Goal: Task Accomplishment & Management: Use online tool/utility

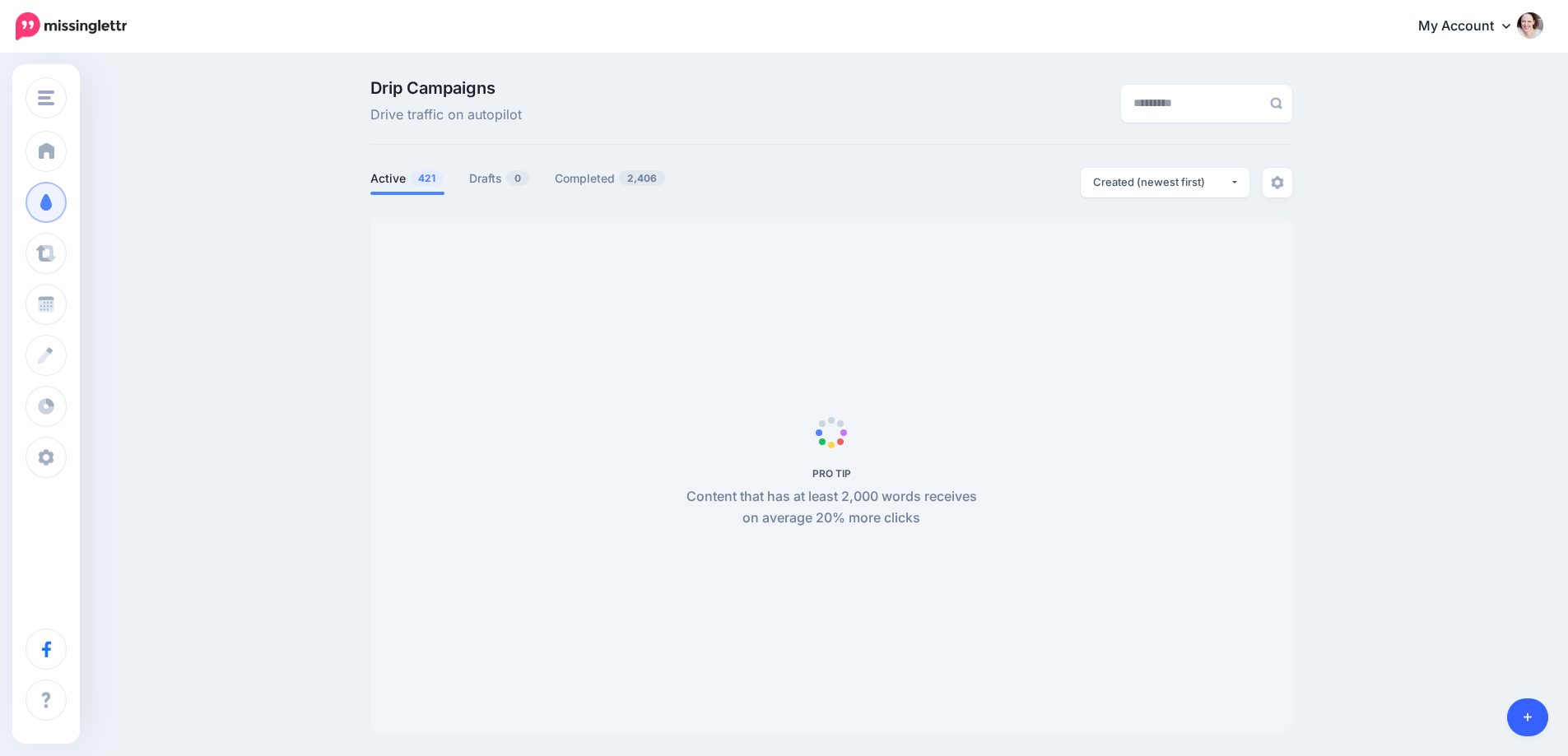
click at [1530, 718] on icon at bounding box center [1527, 717] width 9 height 12
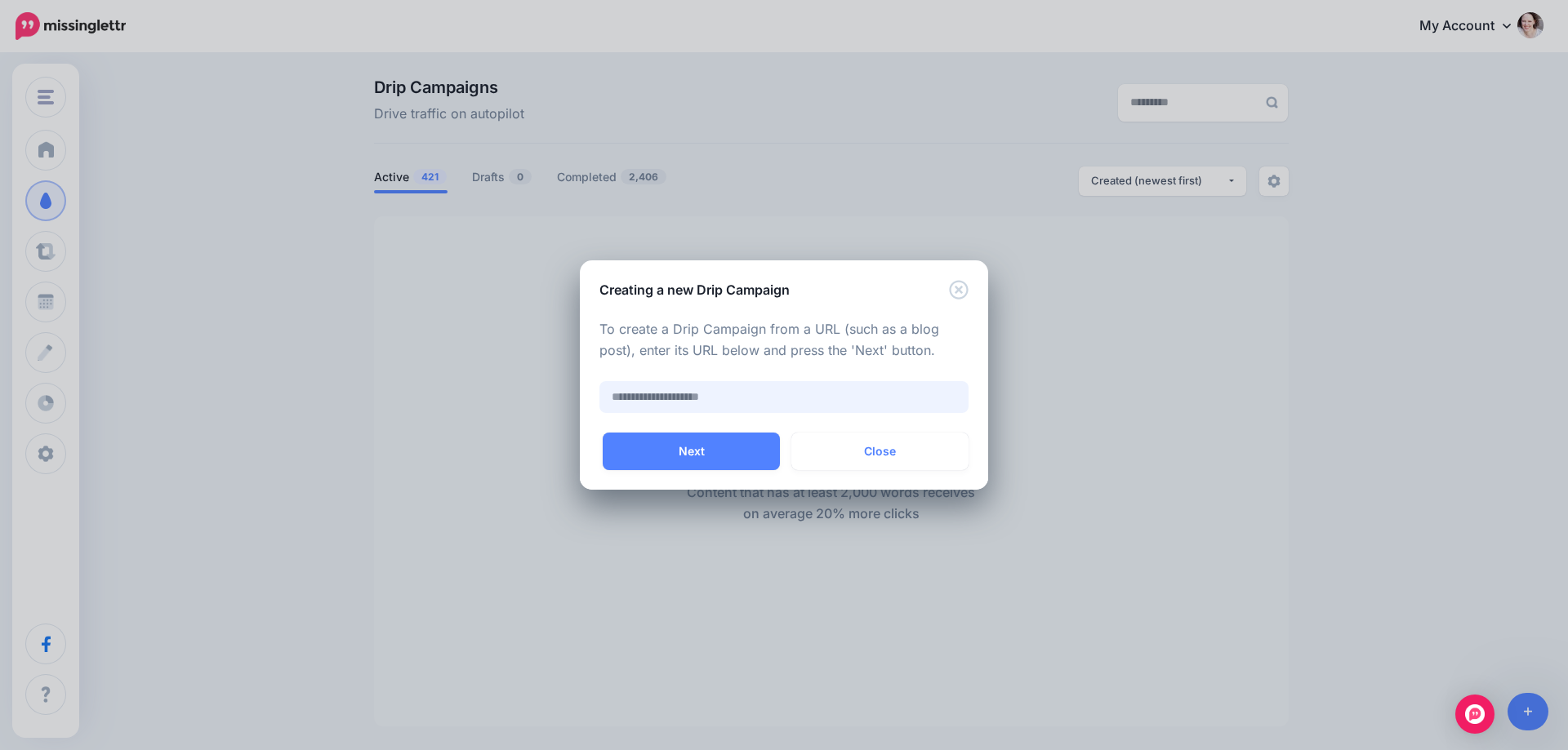
paste input "**********"
type input "**********"
click at [720, 448] on button "Next" at bounding box center [691, 450] width 177 height 37
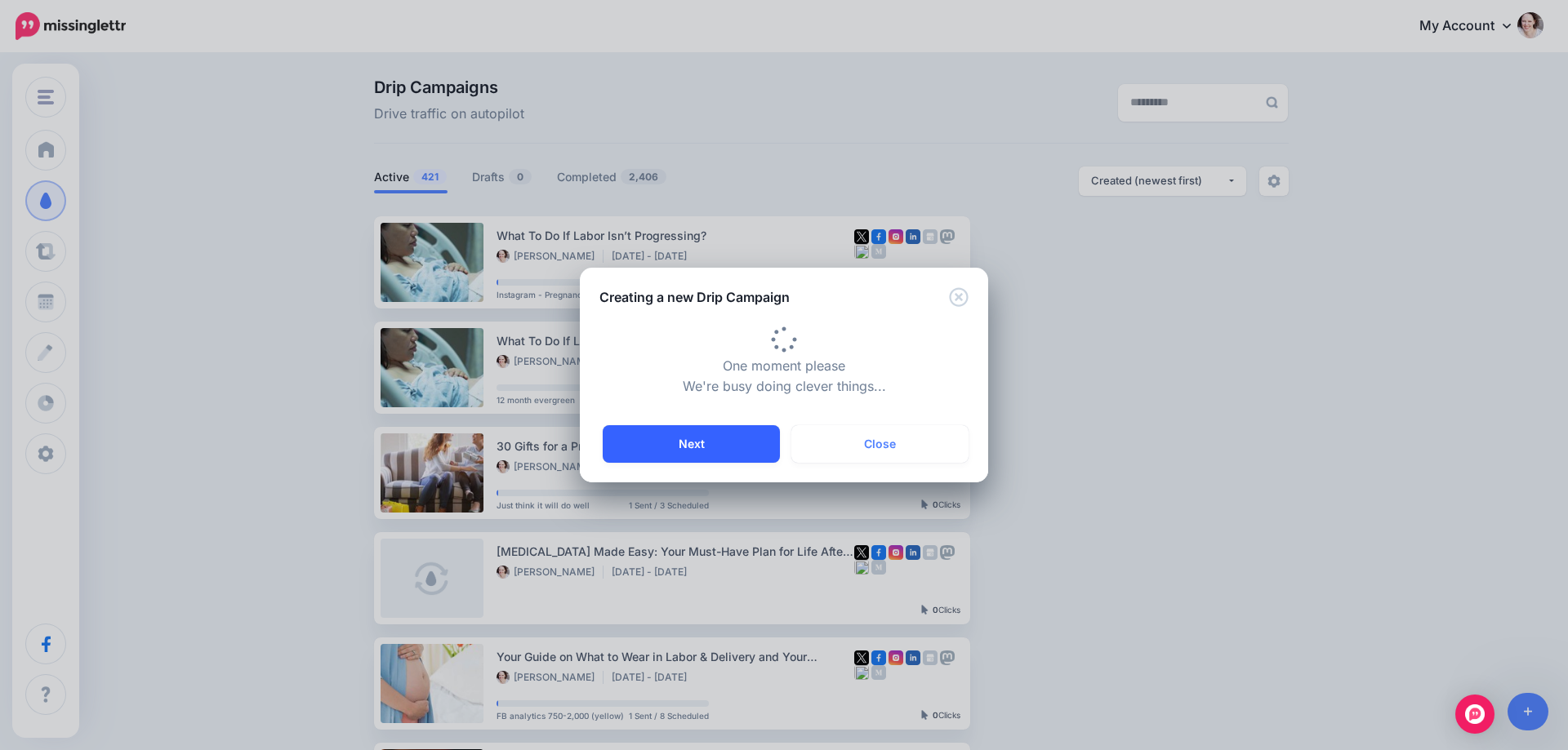
type input "**********"
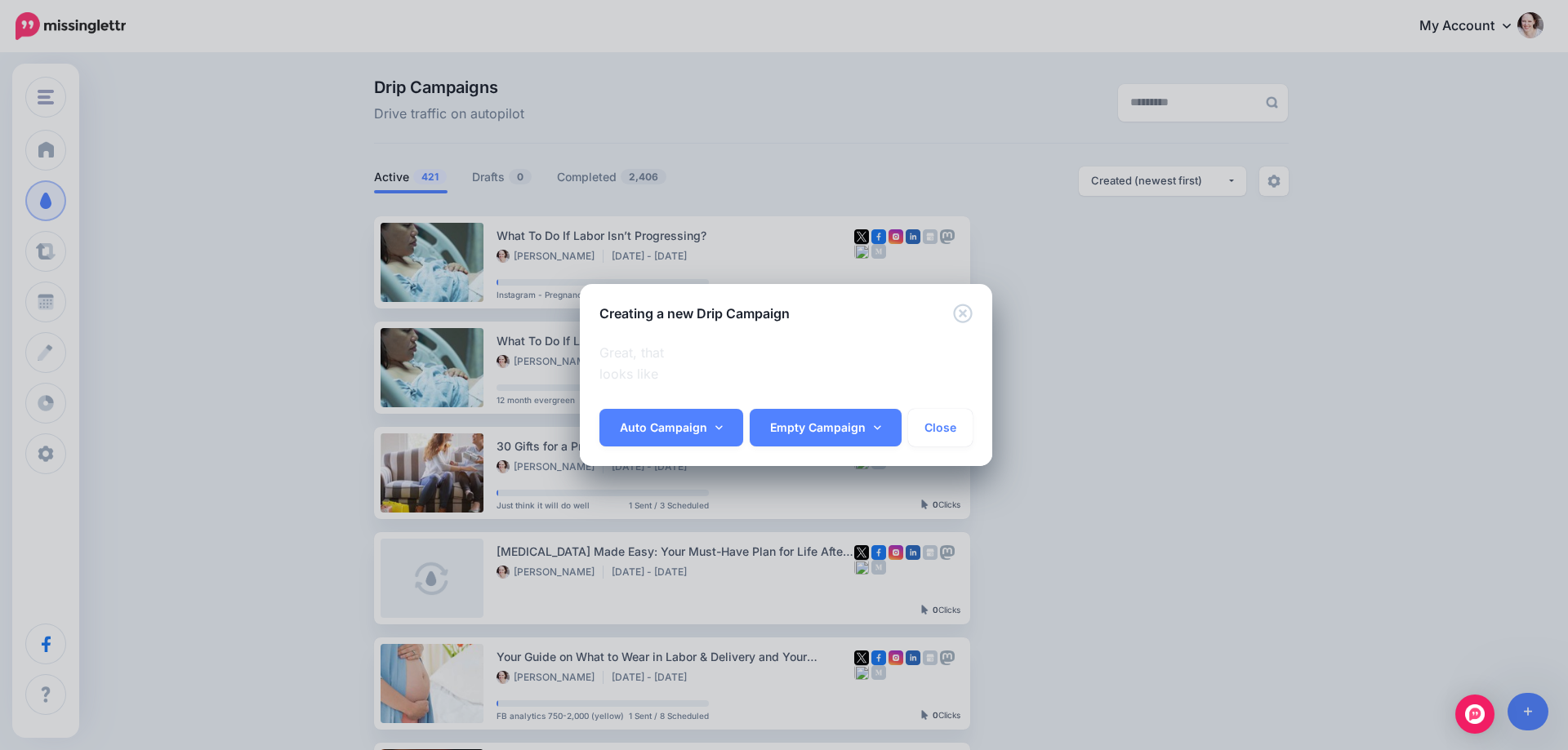
scroll to position [0, 15]
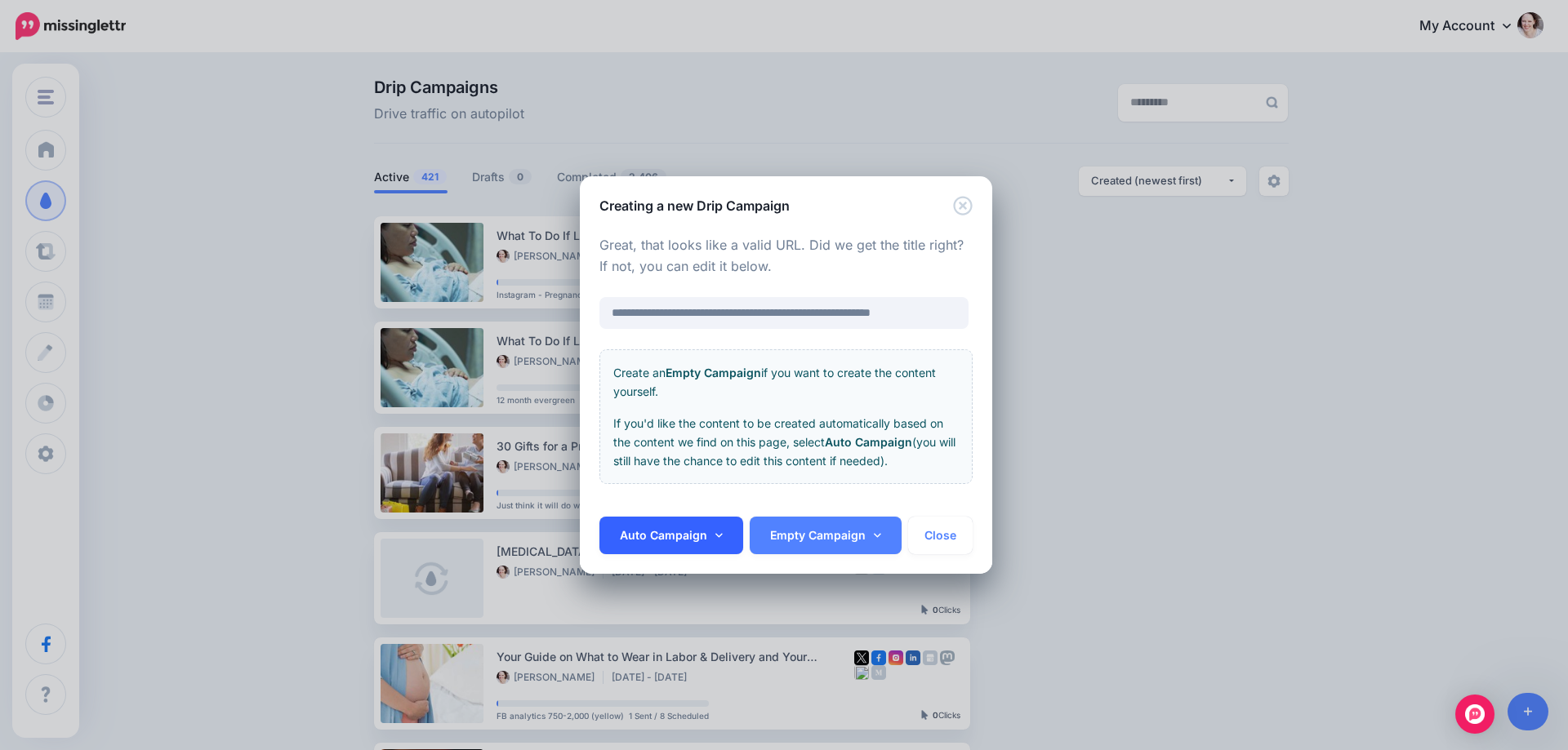
click at [674, 529] on link "Auto Campaign" at bounding box center [672, 535] width 144 height 37
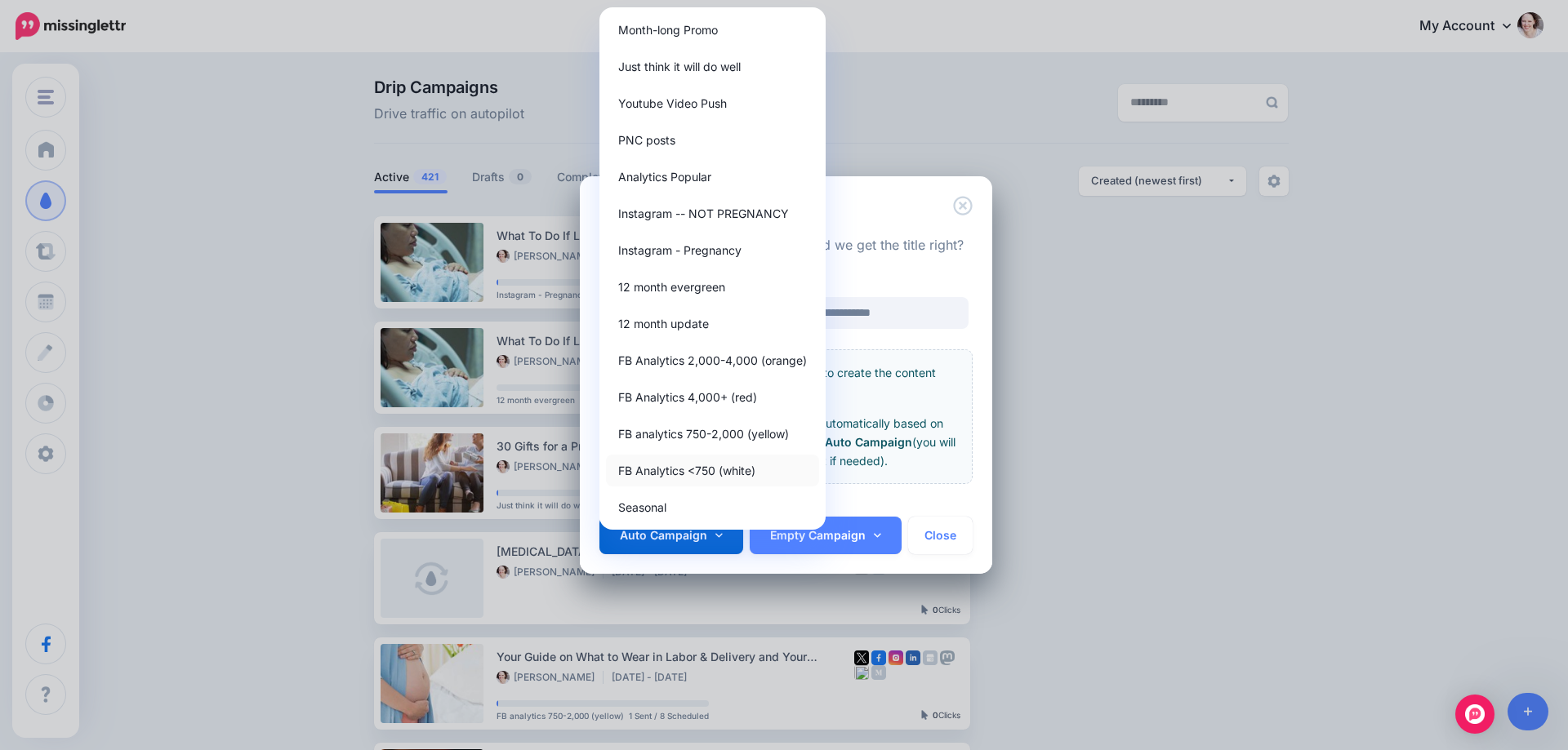
click at [667, 476] on link "FB Analytics <750 (white)" at bounding box center [713, 470] width 213 height 32
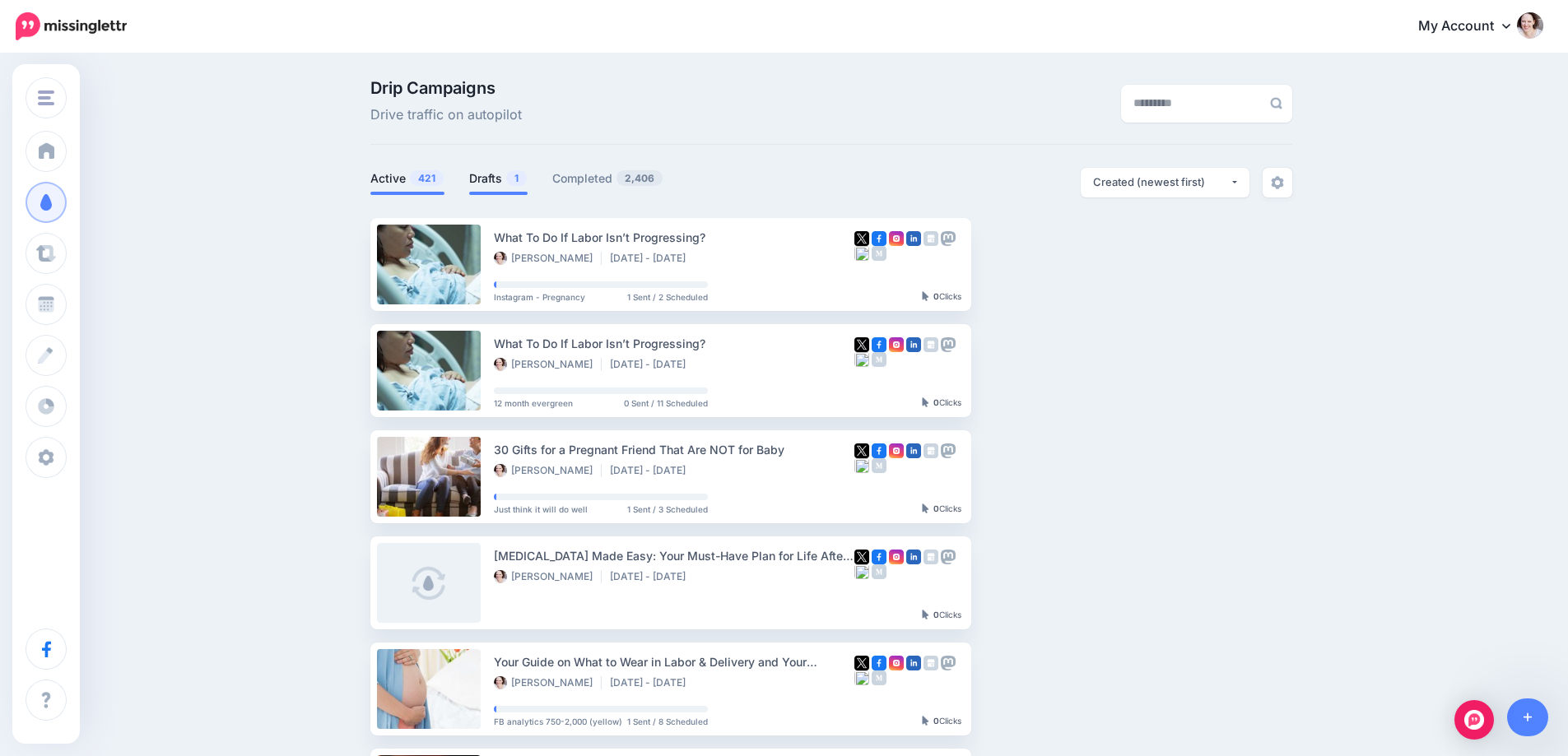
drag, startPoint x: 506, startPoint y: 184, endPoint x: 520, endPoint y: 171, distance: 19.1
click at [506, 184] on link "Drafts 1" at bounding box center [498, 178] width 58 height 19
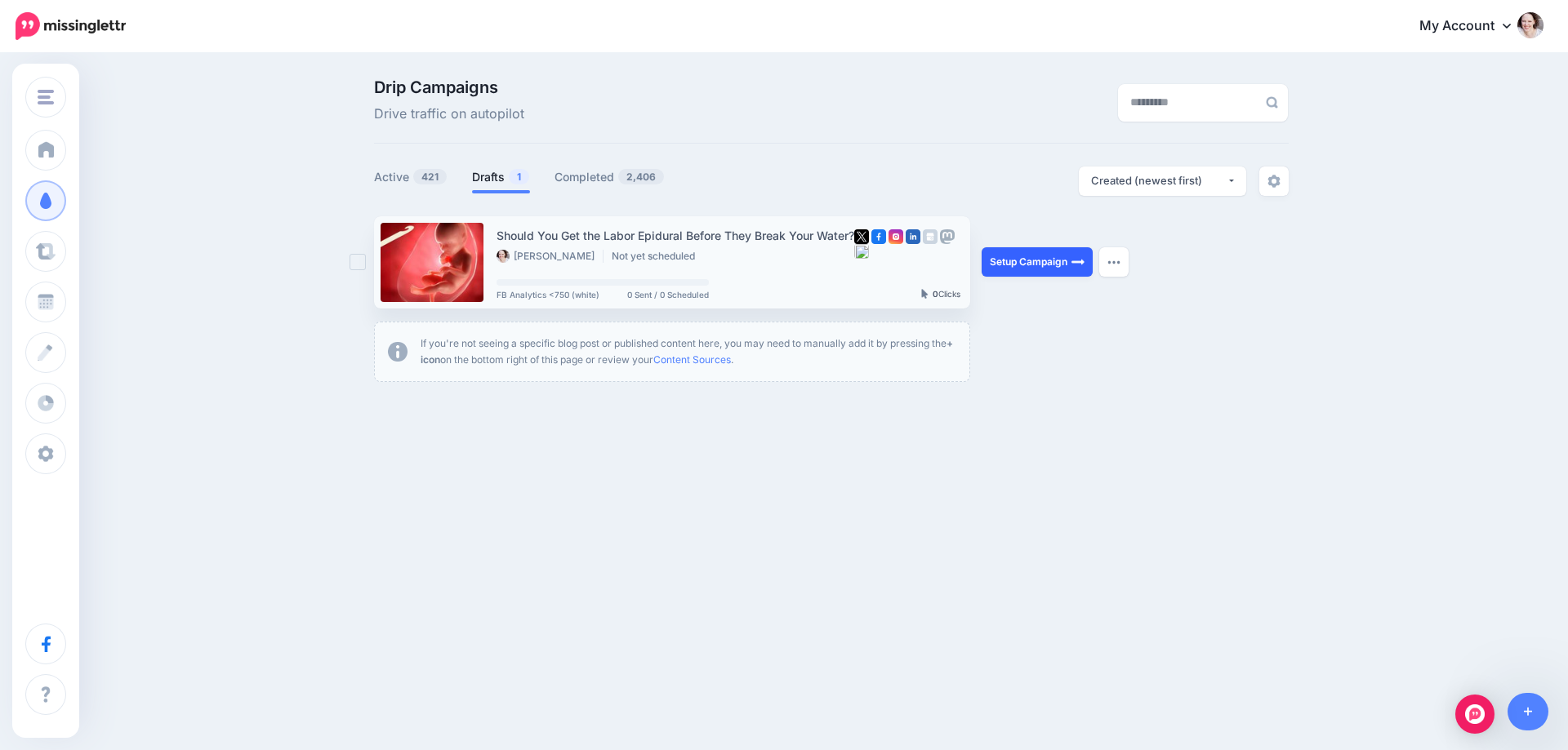
click at [1029, 258] on link "Setup Campaign" at bounding box center [1038, 262] width 111 height 30
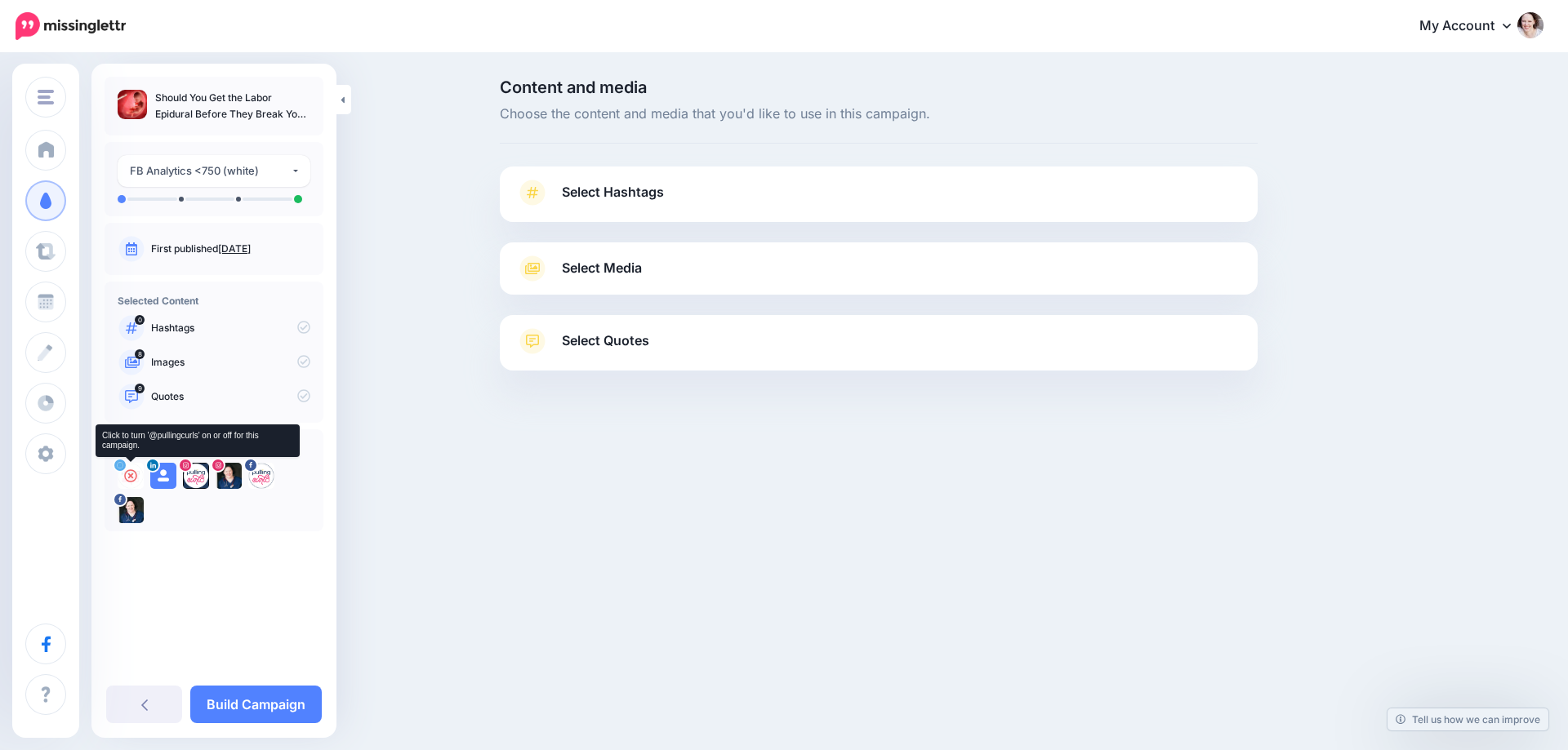
click at [123, 473] on div at bounding box center [130, 475] width 26 height 26
click at [155, 476] on div at bounding box center [162, 475] width 26 height 26
click at [188, 476] on div at bounding box center [195, 475] width 26 height 26
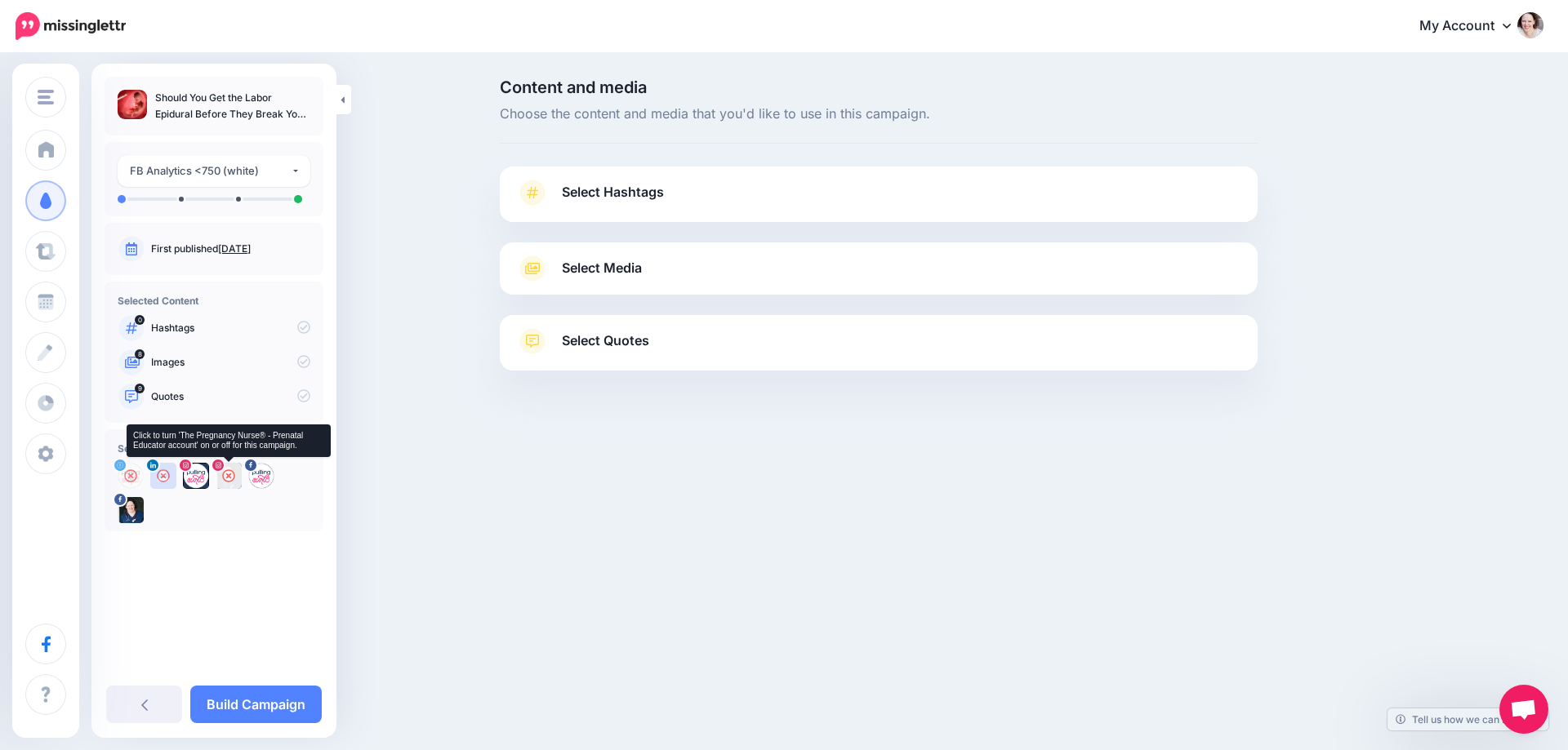
click at [233, 476] on icon at bounding box center [229, 476] width 13 height 13
click at [264, 474] on icon at bounding box center [261, 476] width 13 height 13
click at [196, 472] on icon at bounding box center [196, 476] width 13 height 13
click at [607, 203] on span "Select Hashtags" at bounding box center [613, 192] width 102 height 22
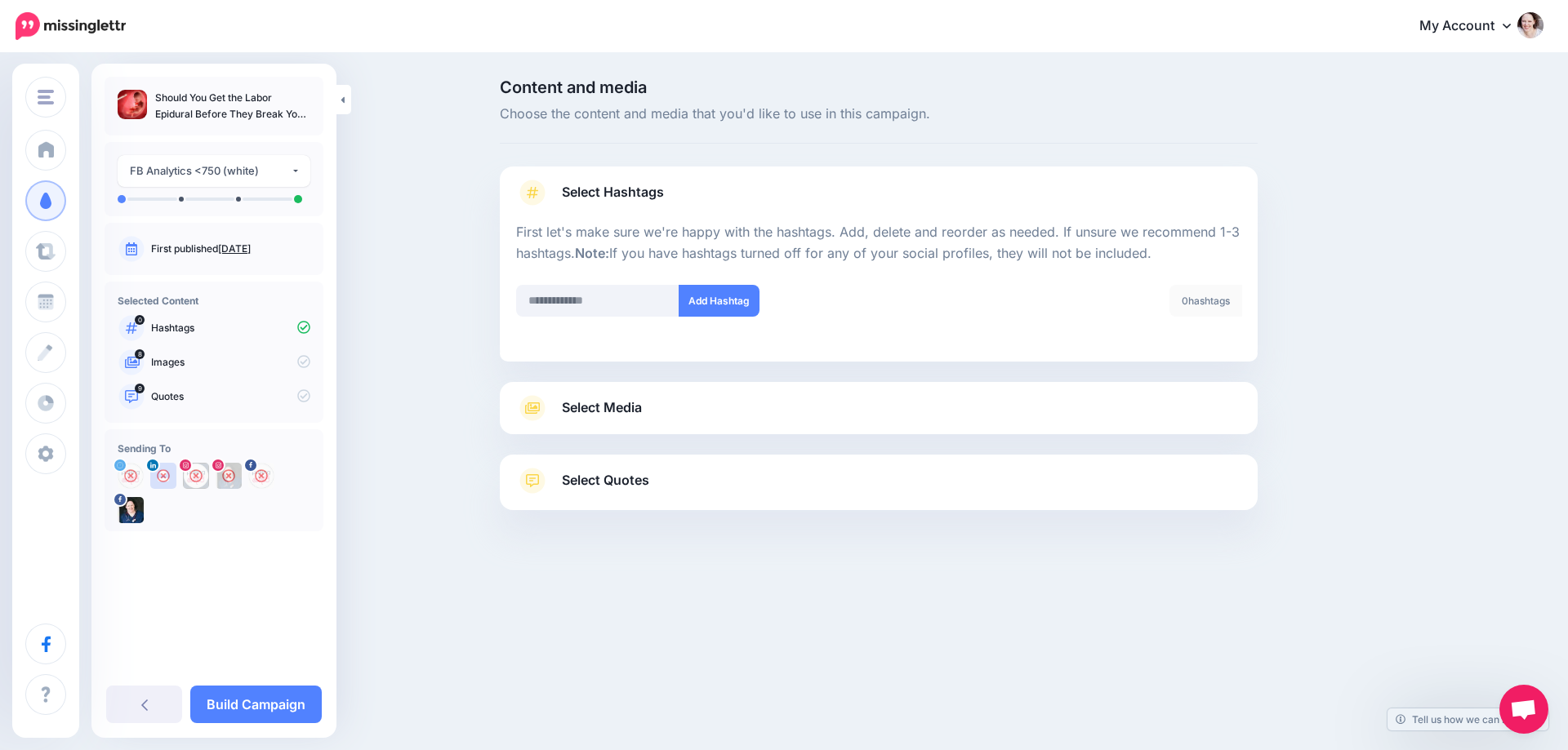
click at [615, 395] on link "Select Media" at bounding box center [878, 407] width 725 height 26
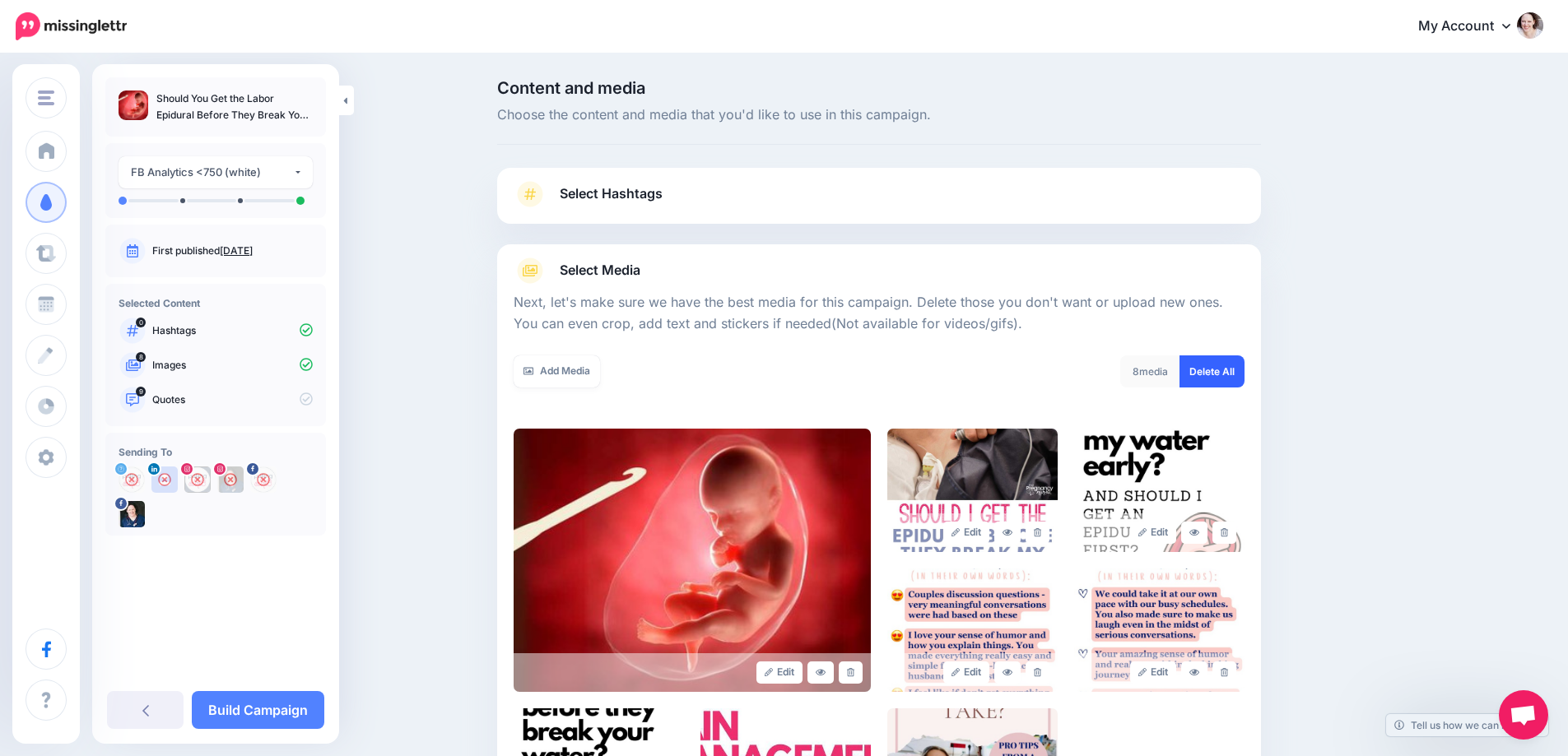
click at [1245, 371] on link "Delete All" at bounding box center [1212, 371] width 65 height 32
drag, startPoint x: 541, startPoint y: 367, endPoint x: 562, endPoint y: 395, distance: 35.0
click at [541, 368] on link "Add Media" at bounding box center [556, 371] width 86 height 32
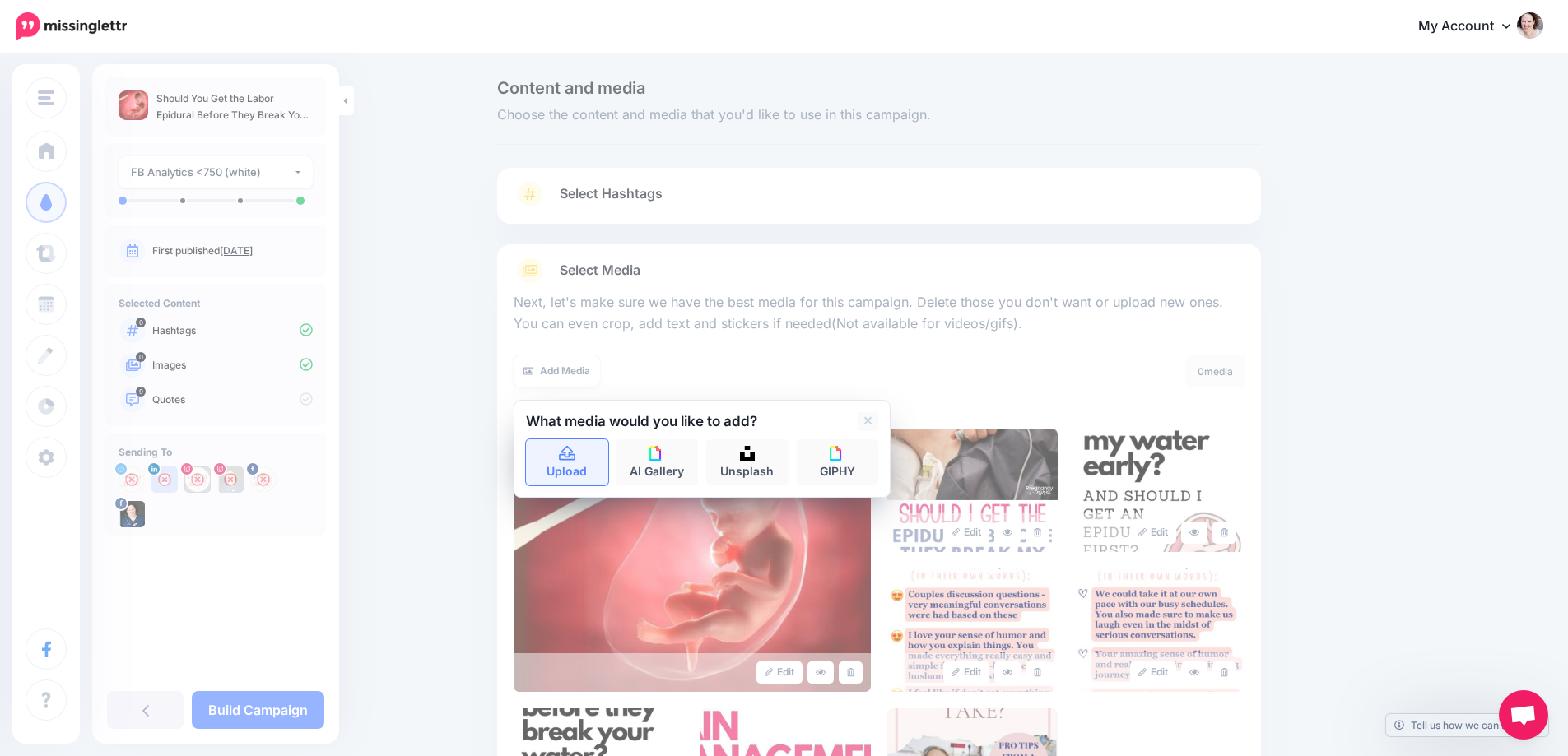
click at [595, 457] on link "Upload" at bounding box center [567, 463] width 82 height 46
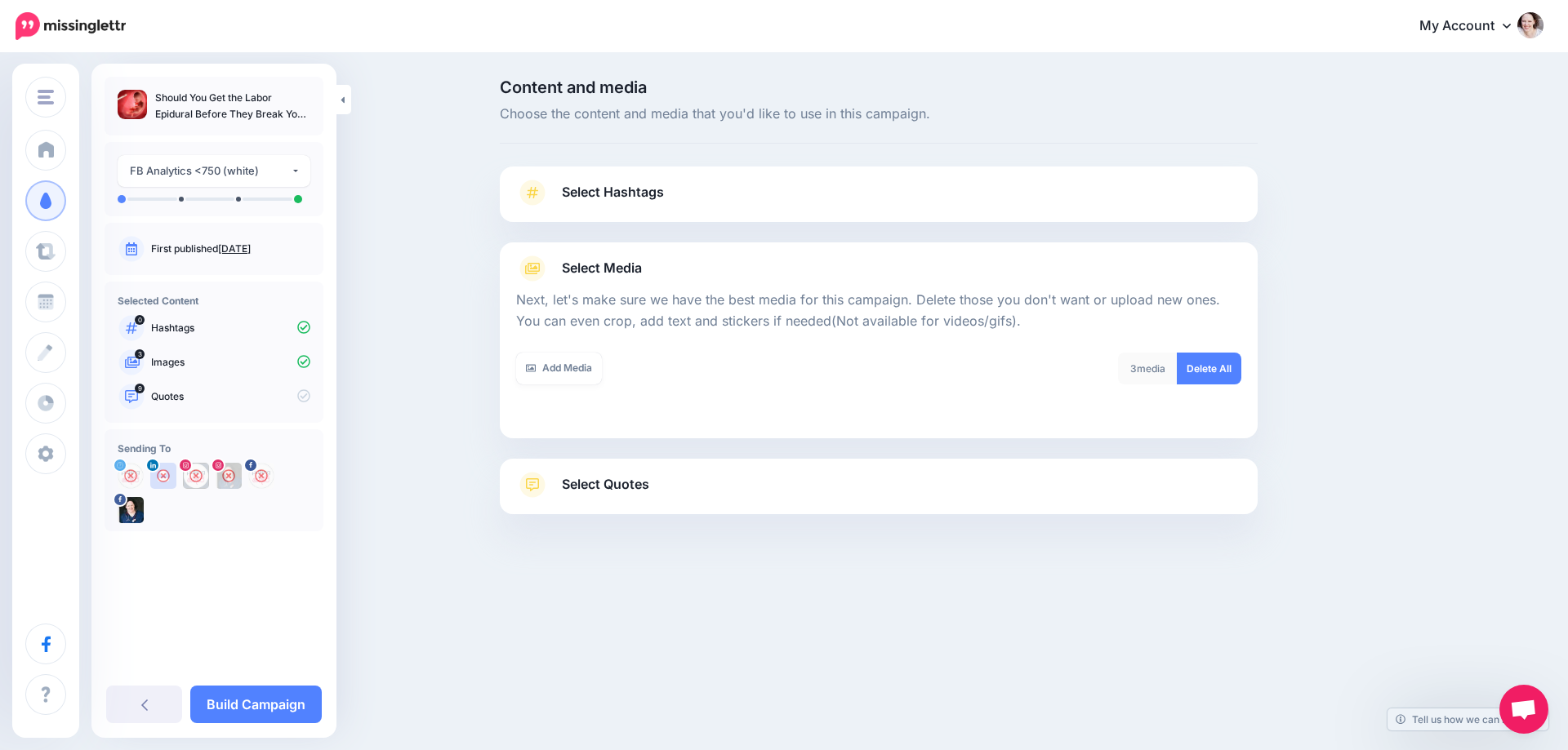
click at [618, 484] on span "Select Quotes" at bounding box center [605, 484] width 87 height 22
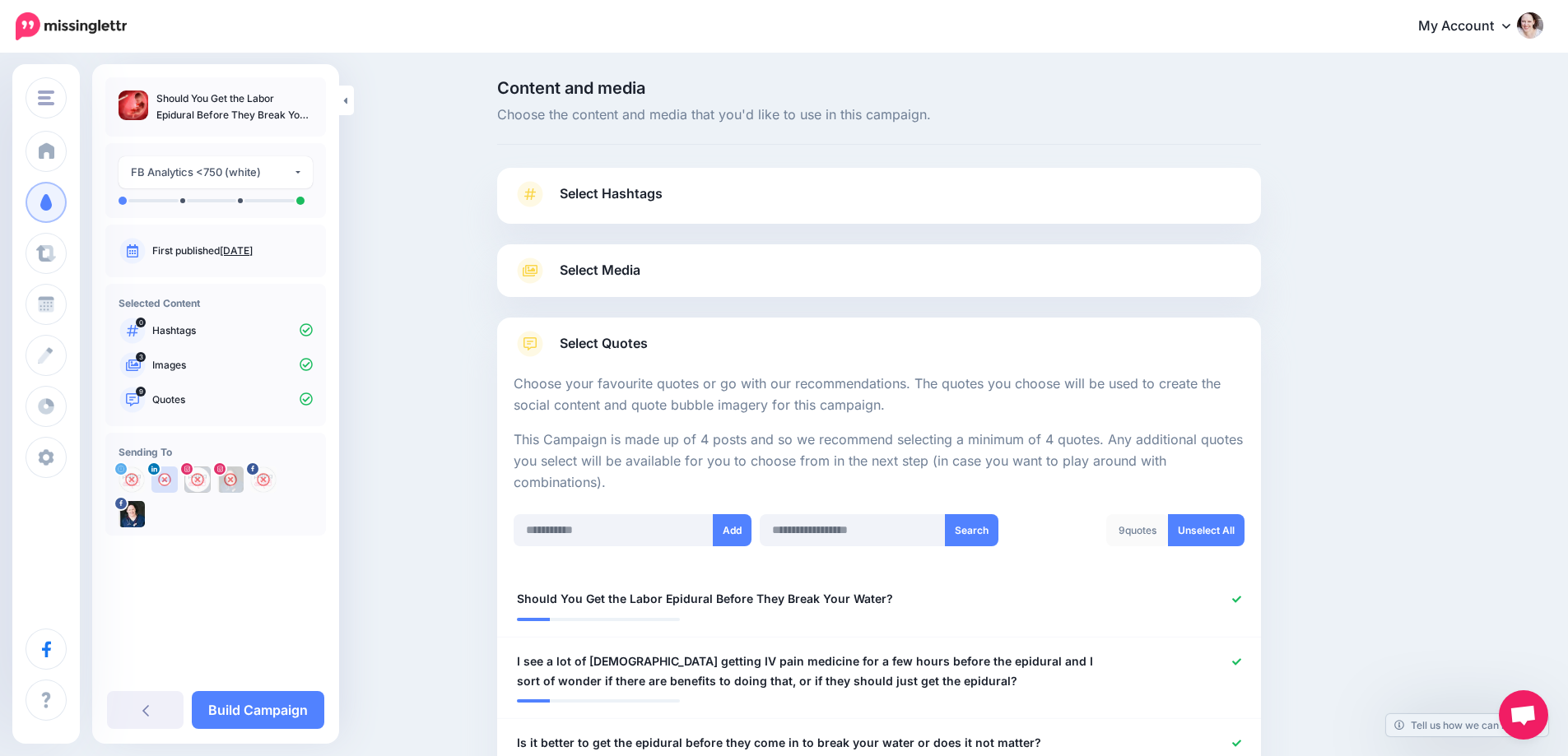
click at [1244, 397] on p "Choose your favourite quotes or go with our recommendations. The quotes you cho…" at bounding box center [878, 395] width 731 height 43
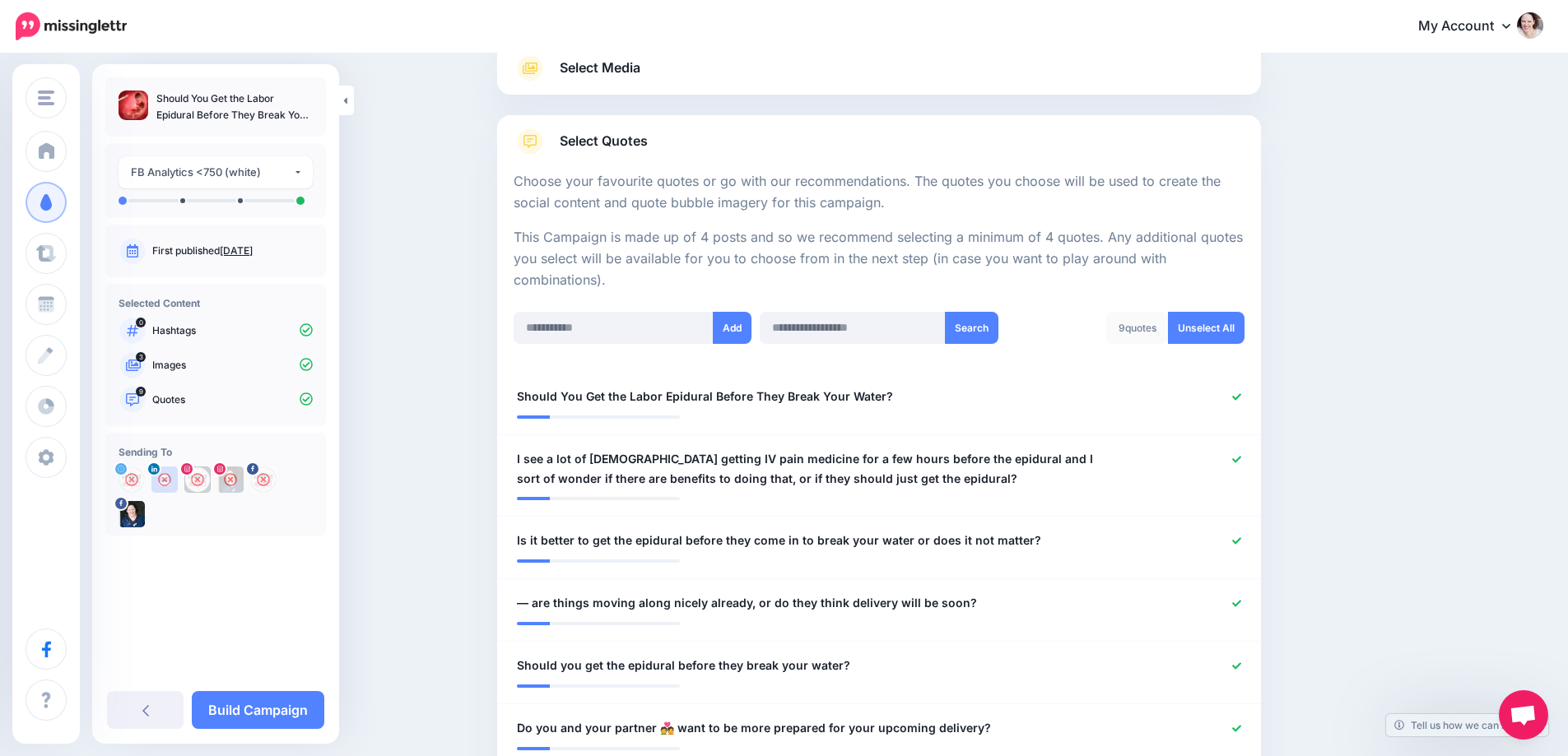
scroll to position [329, 0]
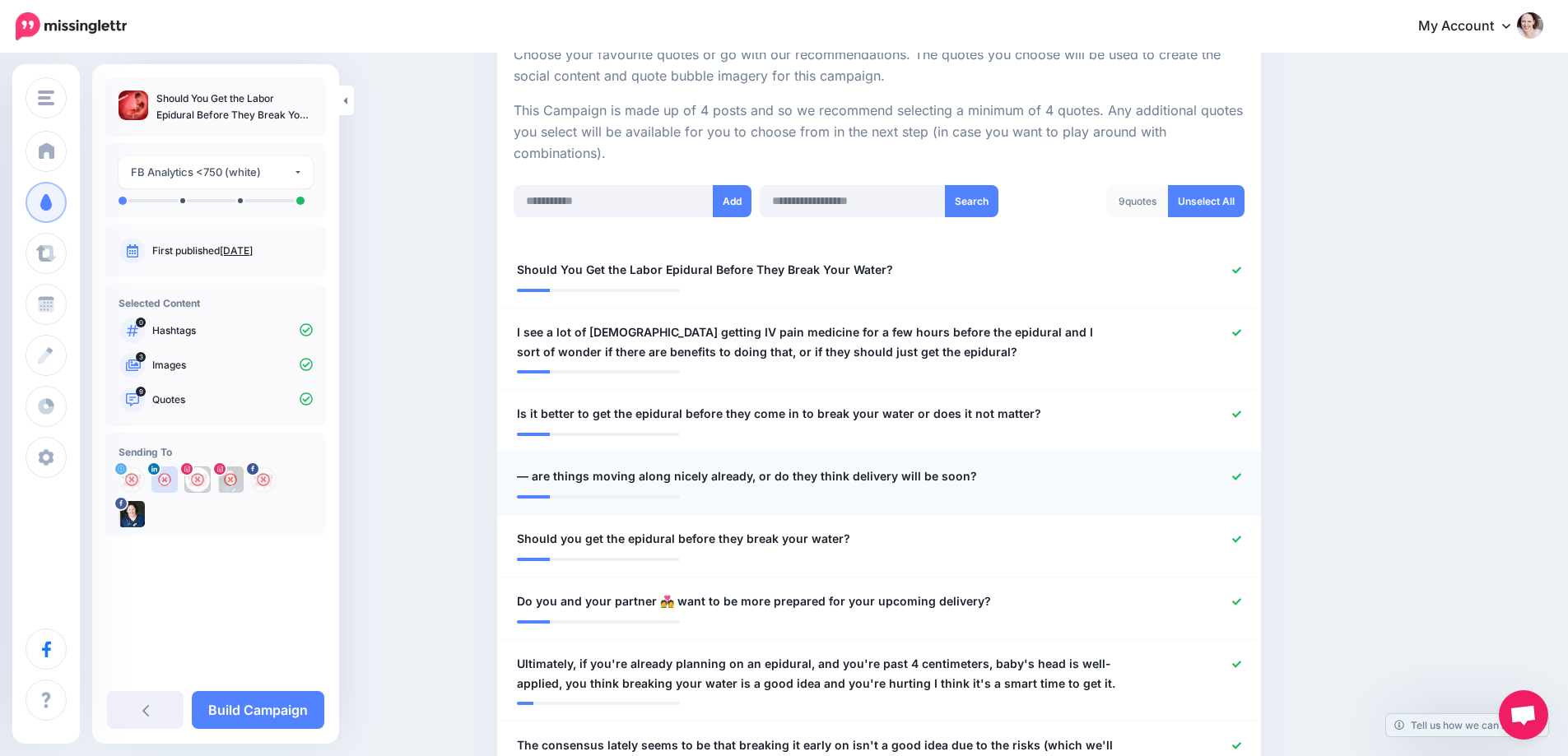
click at [1242, 475] on icon at bounding box center [1236, 476] width 9 height 9
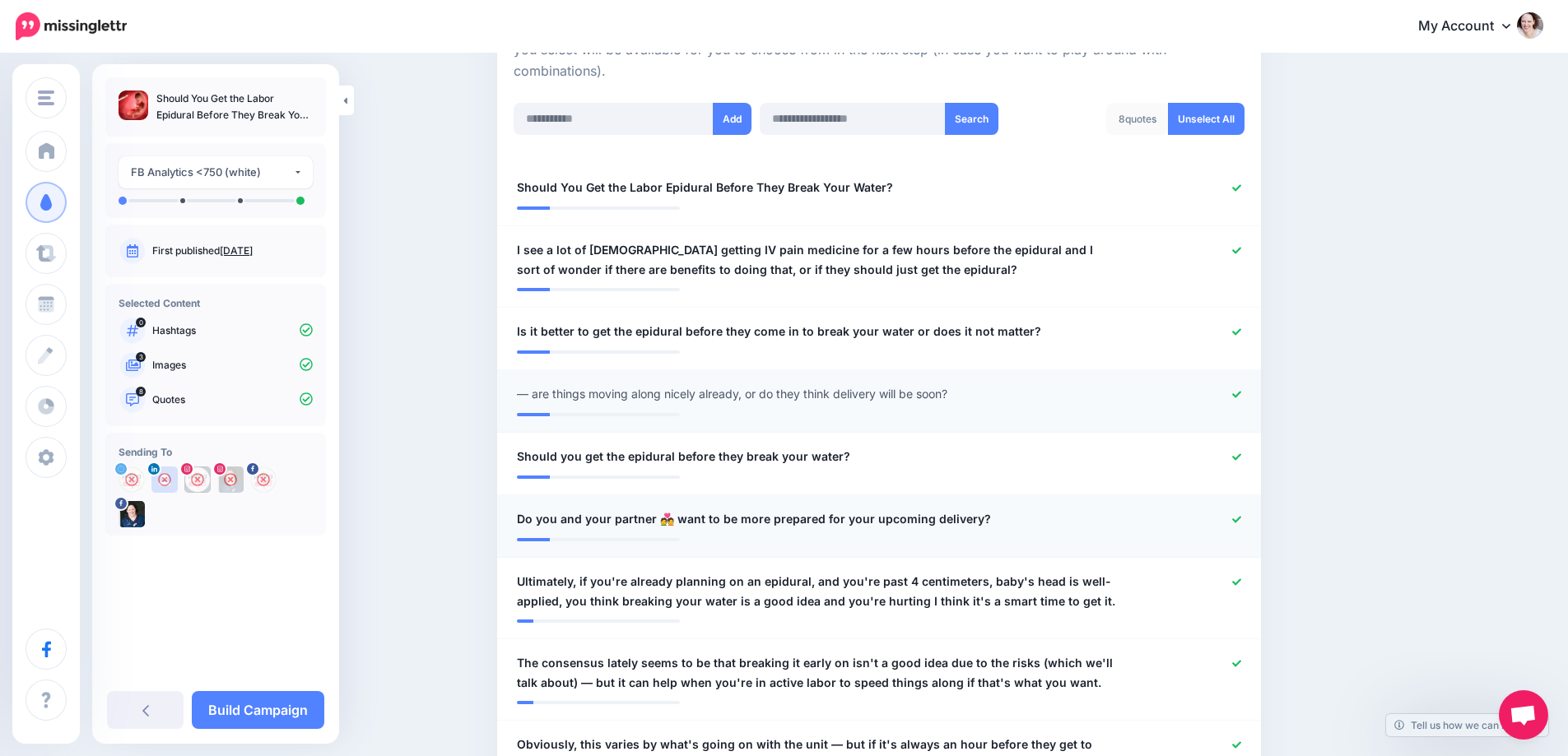
click at [1242, 517] on icon at bounding box center [1236, 519] width 9 height 9
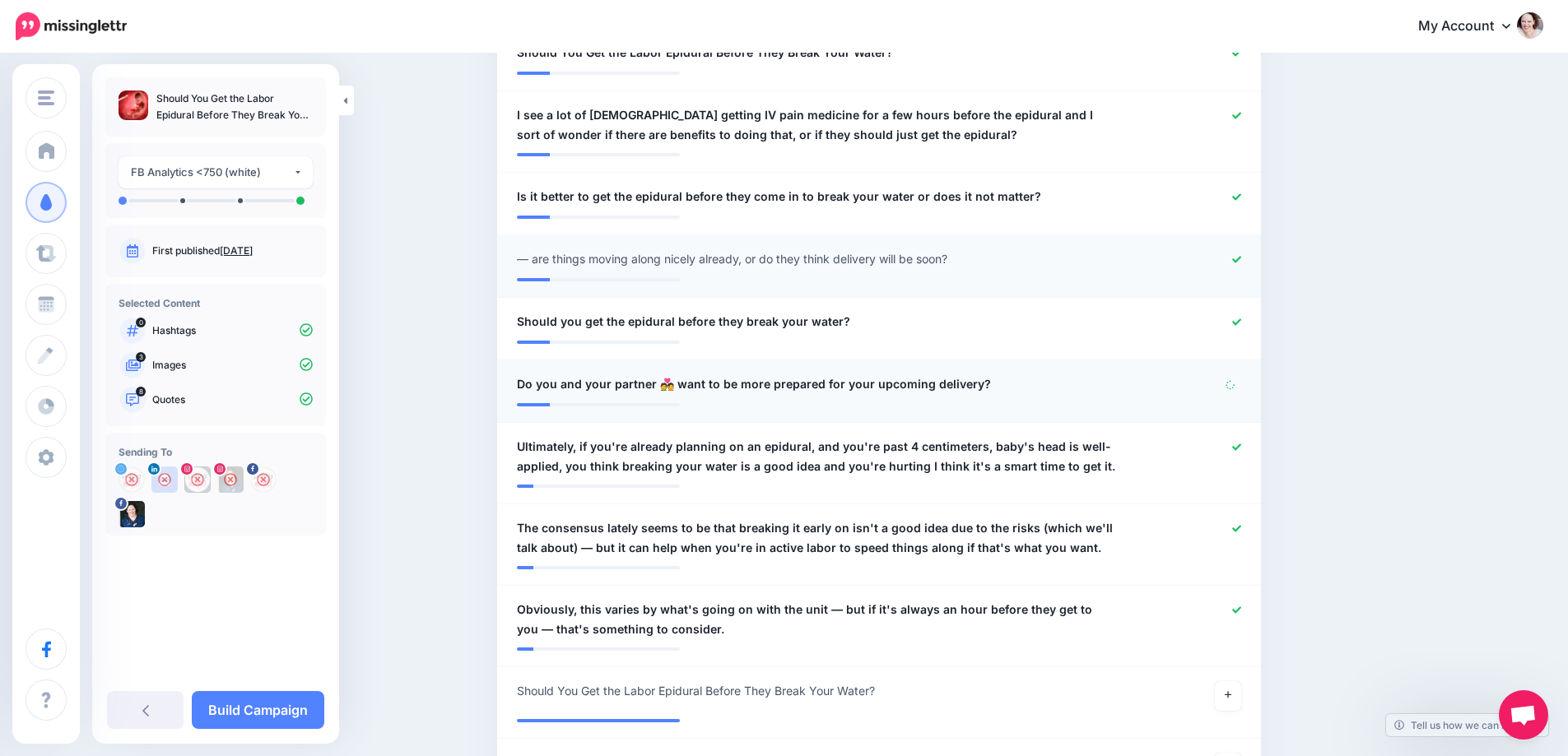
scroll to position [576, 0]
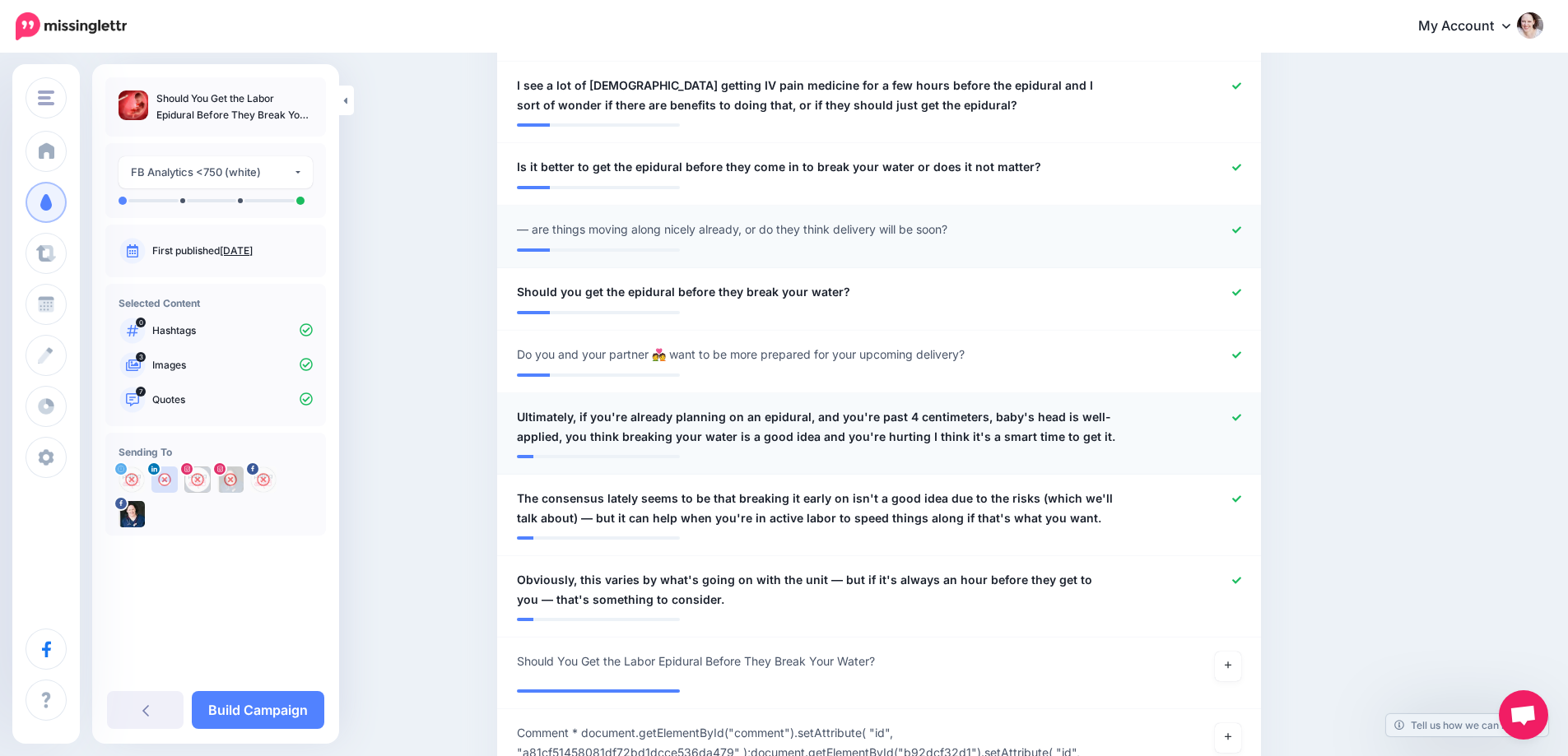
click at [1240, 421] on icon at bounding box center [1236, 417] width 9 height 9
click at [1242, 495] on icon at bounding box center [1236, 499] width 9 height 9
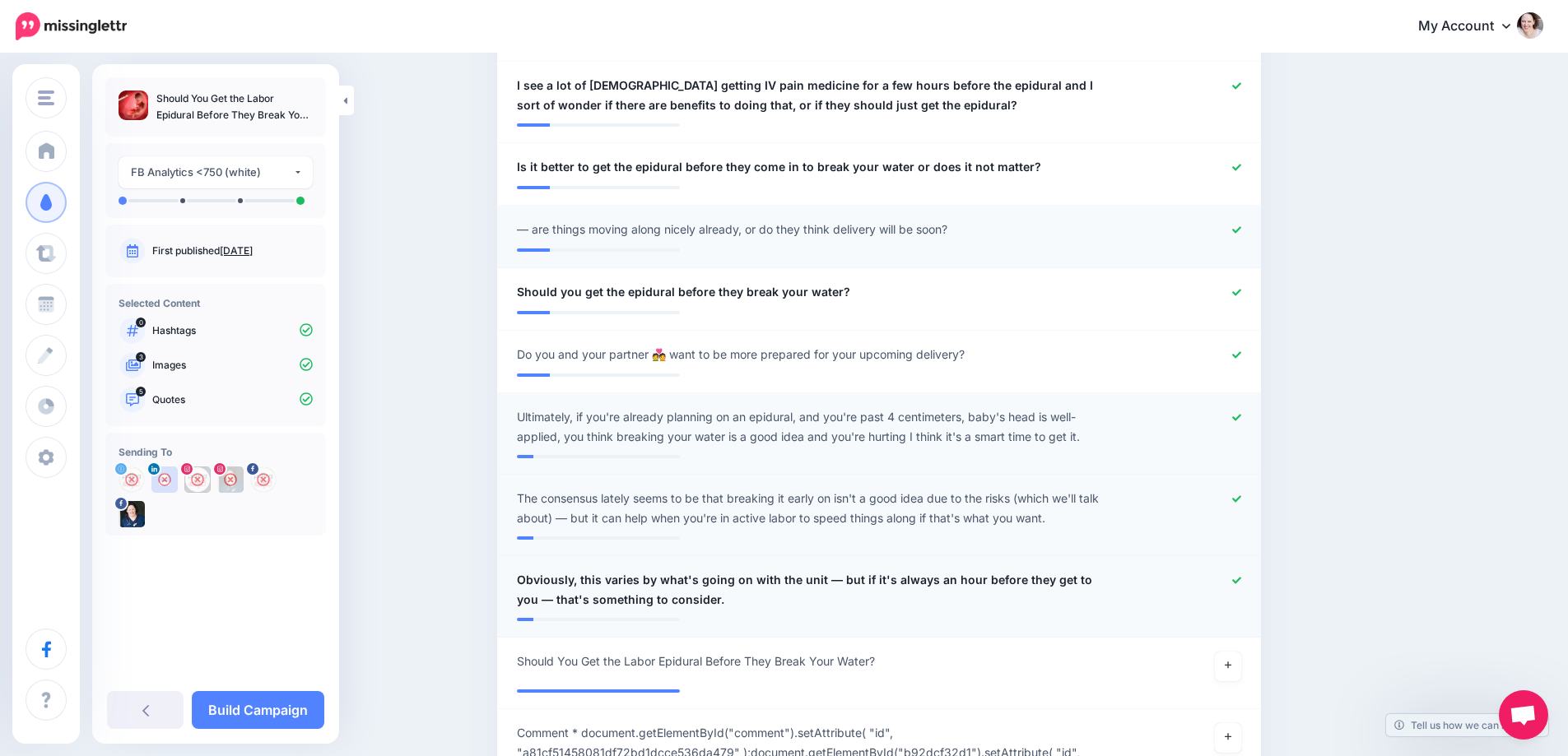
click at [1242, 580] on icon at bounding box center [1236, 580] width 9 height 9
click at [1238, 666] on link at bounding box center [1228, 666] width 26 height 30
click at [240, 713] on link "Build Campaign" at bounding box center [258, 710] width 133 height 38
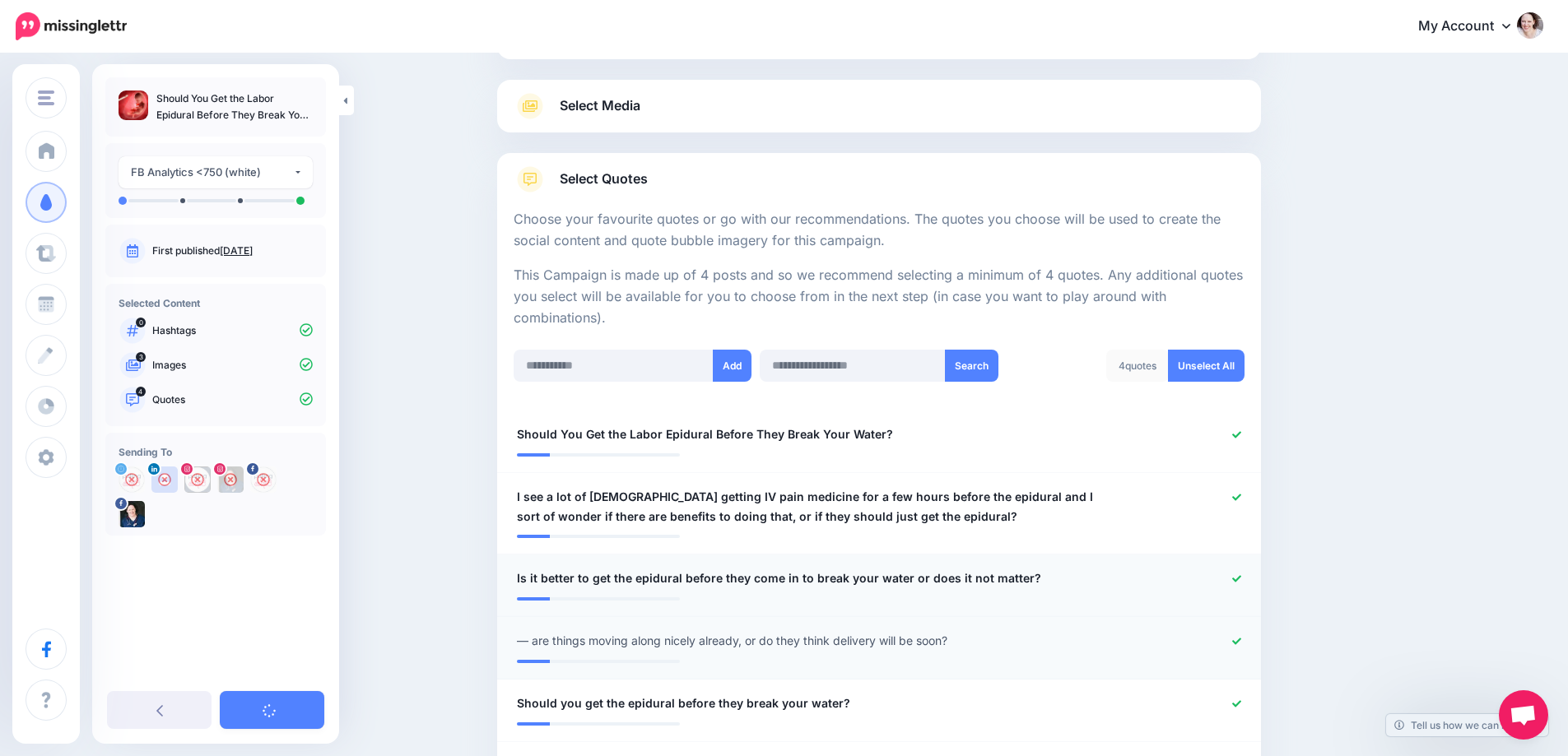
scroll to position [0, 0]
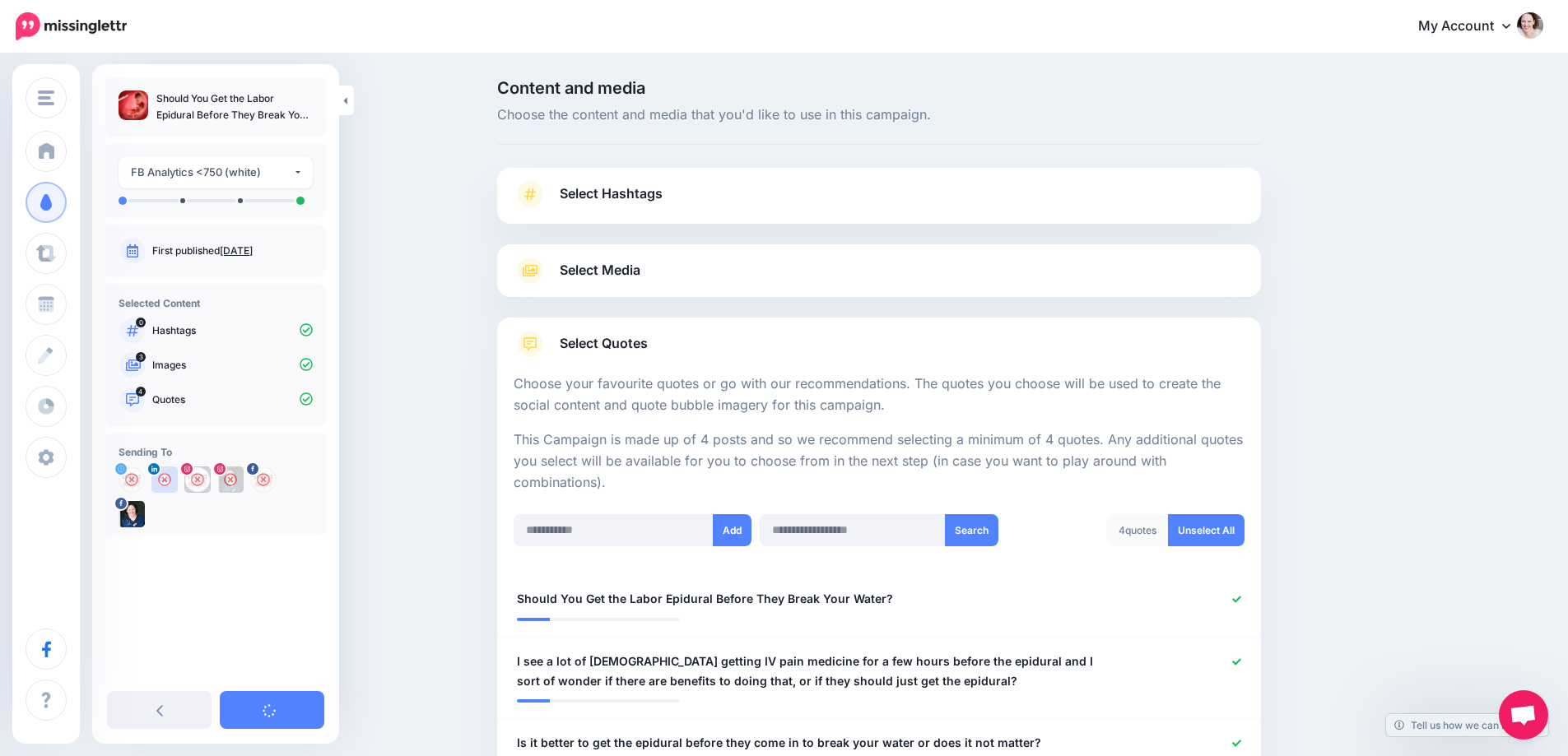
click at [638, 269] on span "Select Media" at bounding box center [600, 270] width 80 height 22
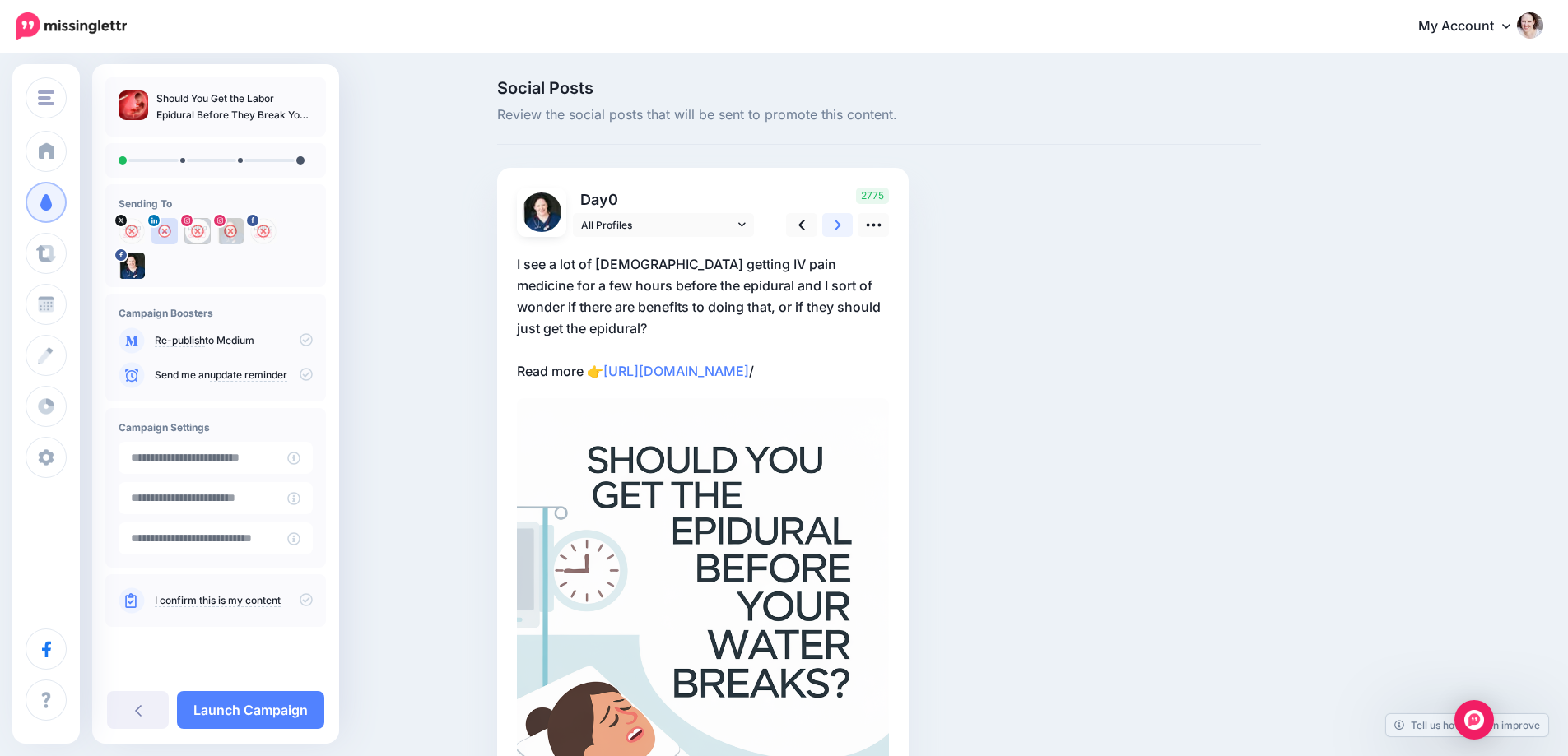
click at [838, 222] on link at bounding box center [838, 225] width 31 height 24
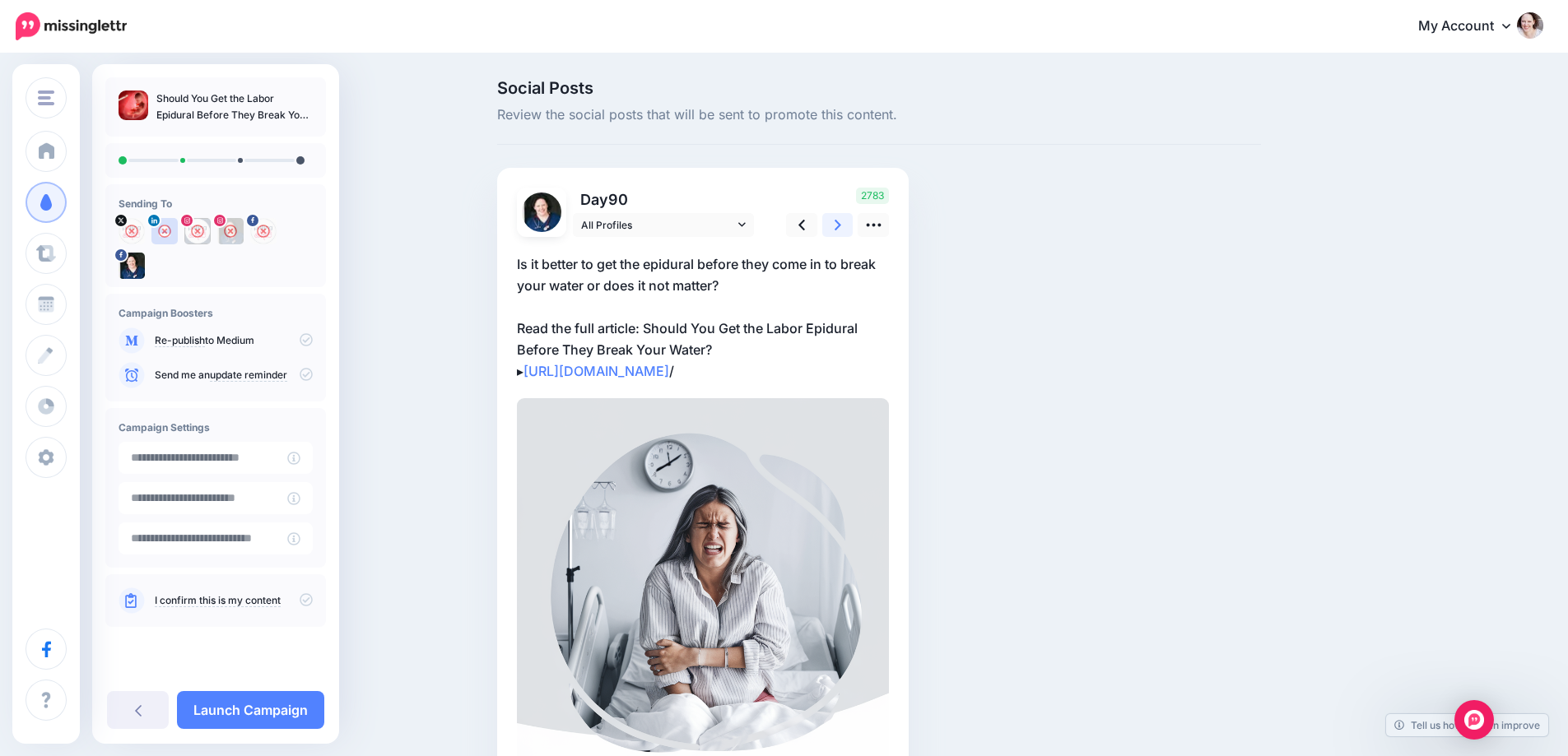
click at [838, 222] on link at bounding box center [838, 225] width 31 height 24
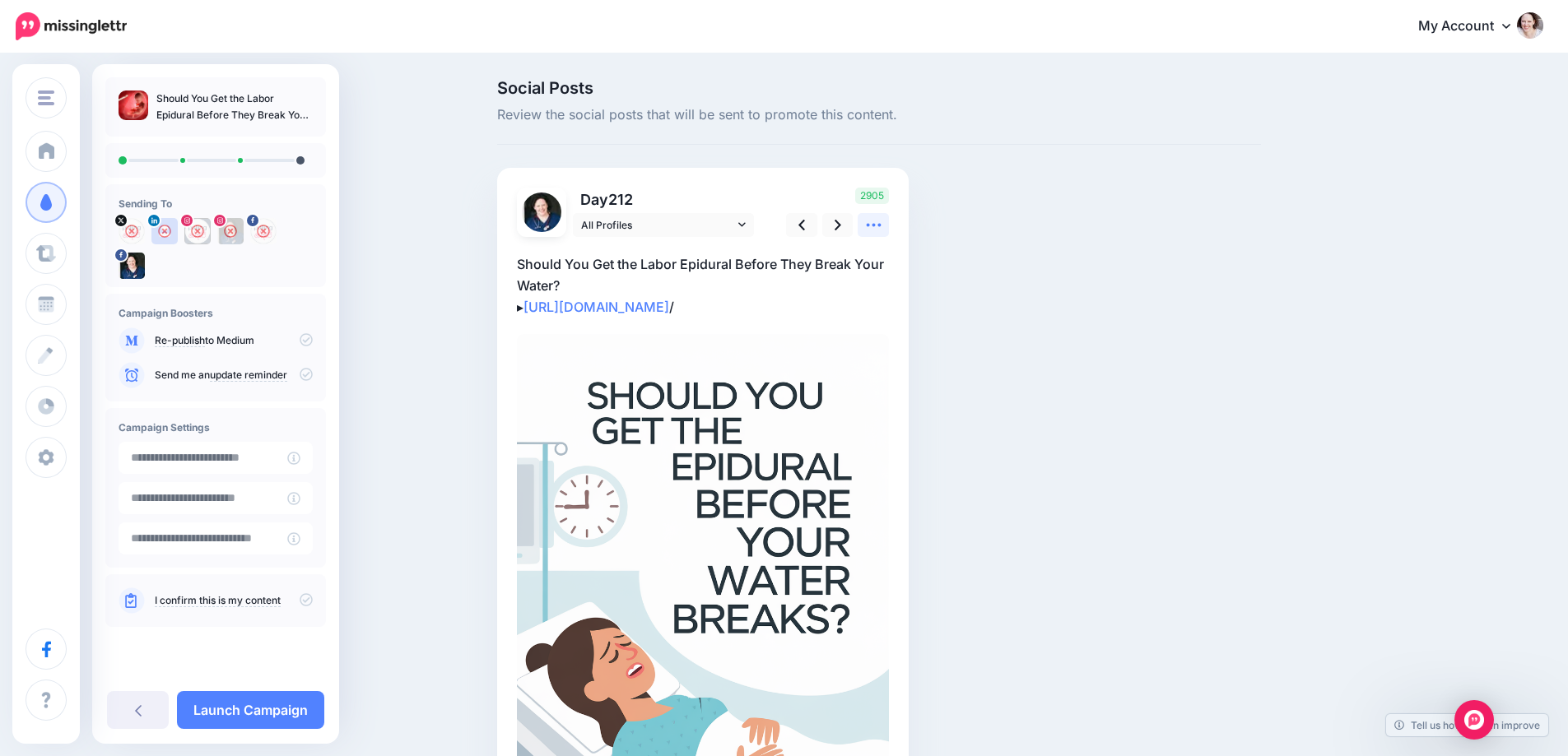
click at [869, 221] on link at bounding box center [874, 225] width 31 height 24
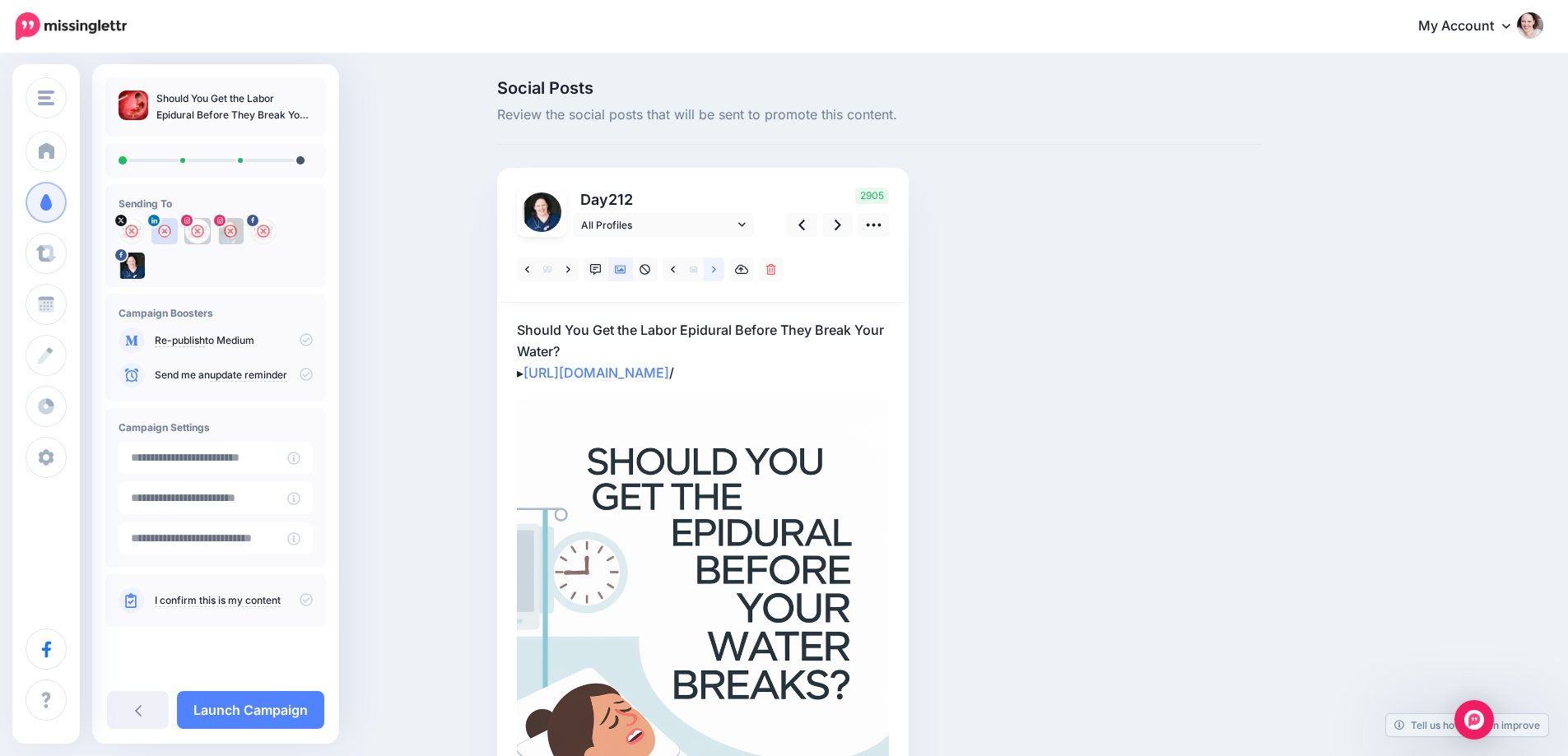
click at [716, 271] on icon at bounding box center [714, 269] width 4 height 7
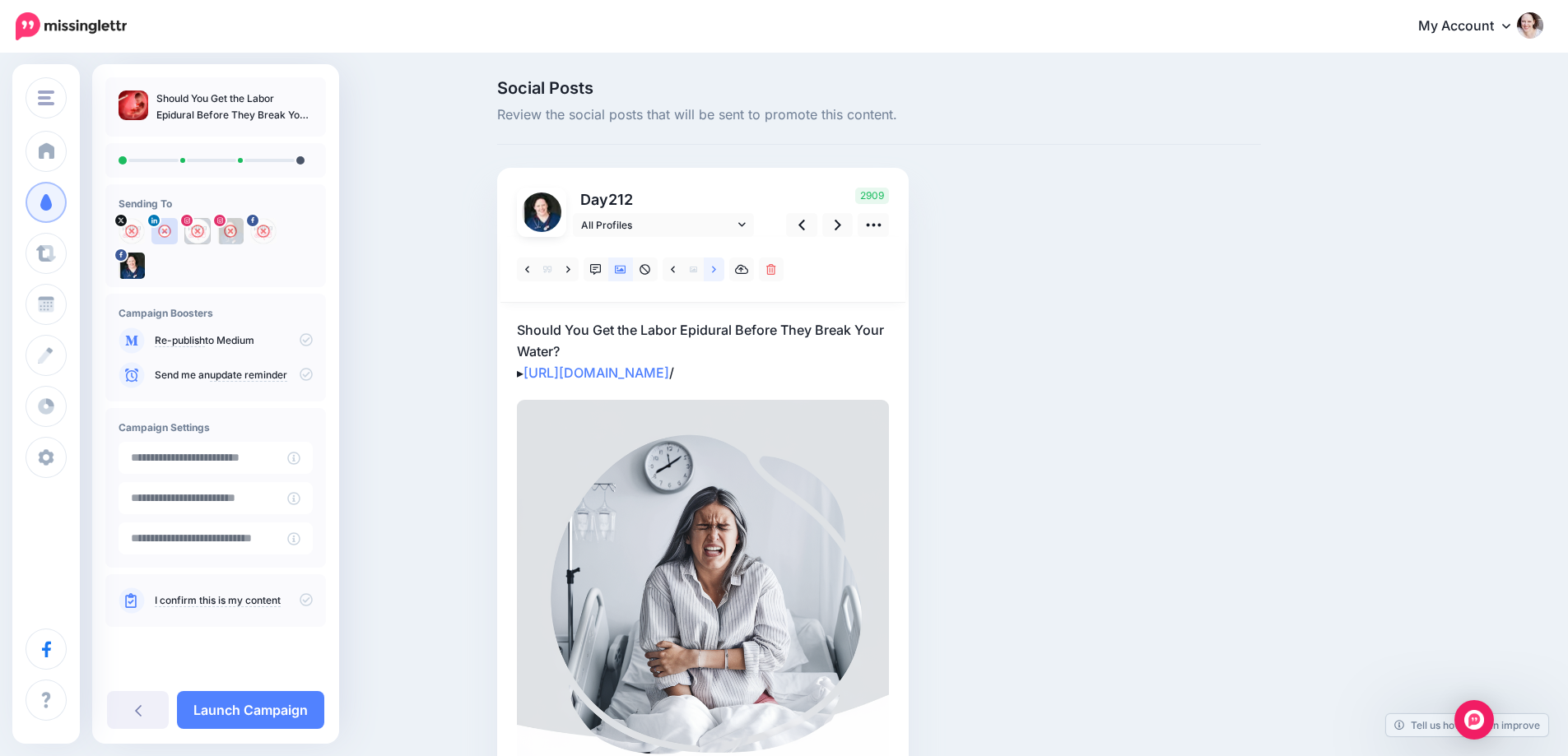
click at [716, 271] on icon at bounding box center [714, 269] width 4 height 7
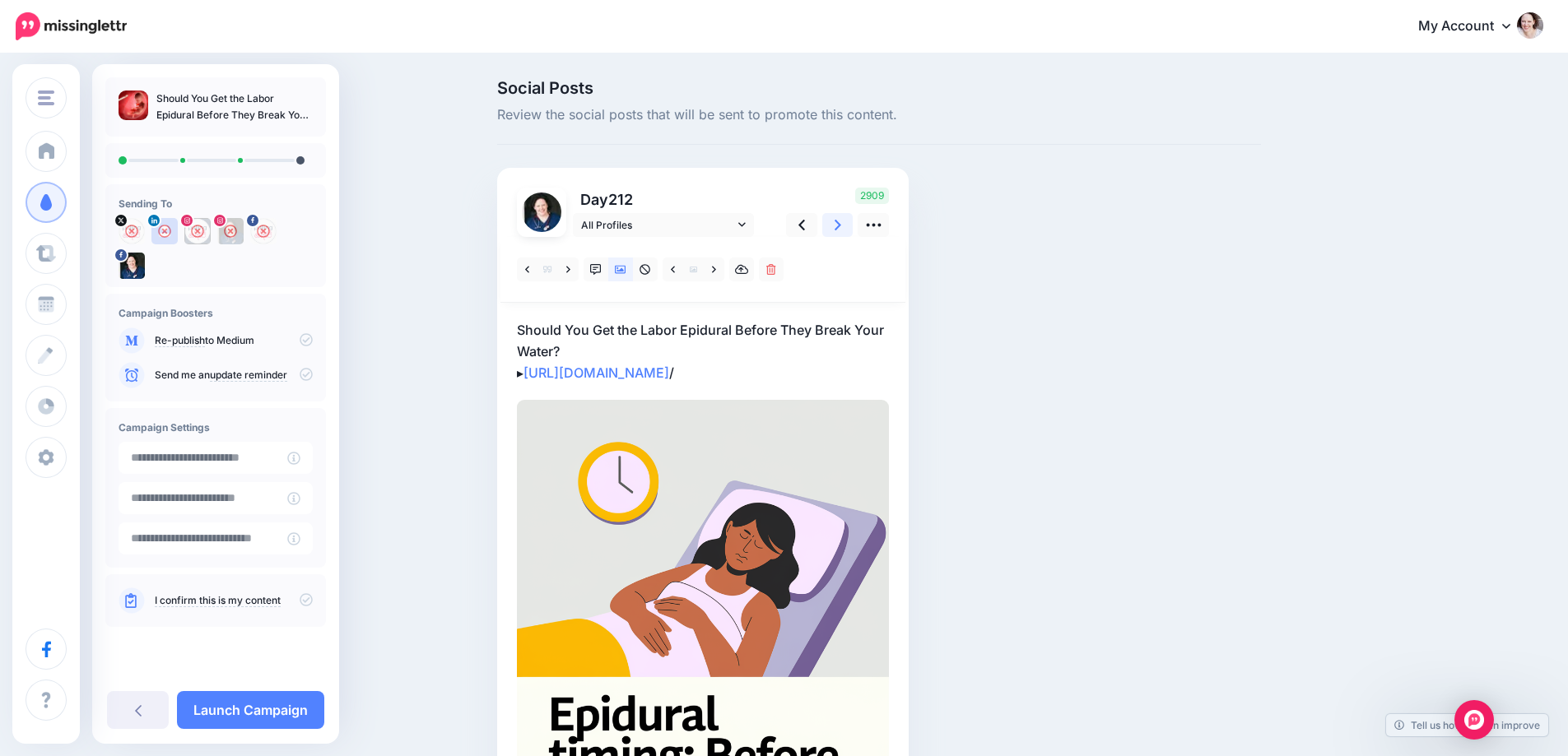
click at [842, 223] on icon at bounding box center [838, 226] width 7 height 17
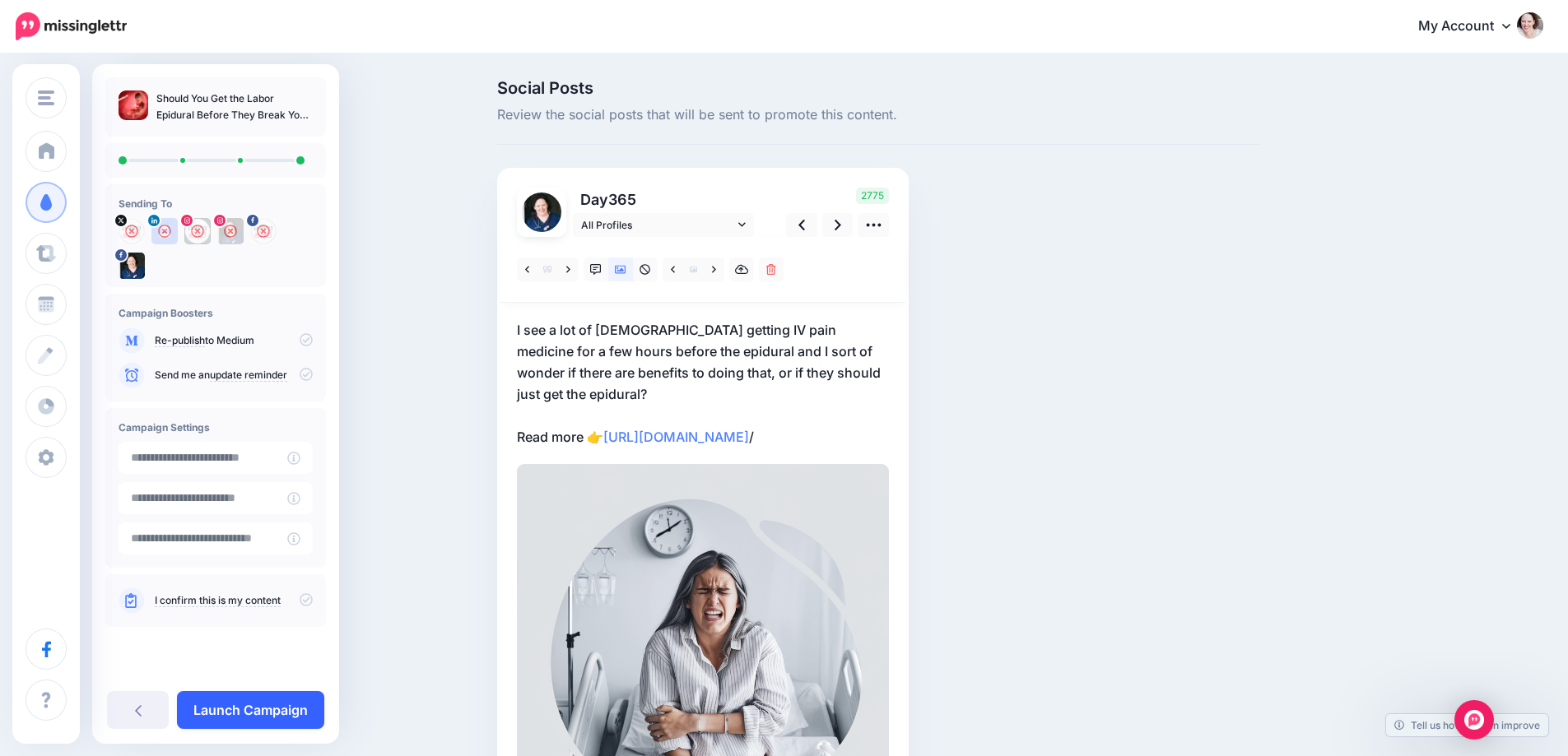
click at [200, 711] on link "Launch Campaign" at bounding box center [251, 710] width 147 height 38
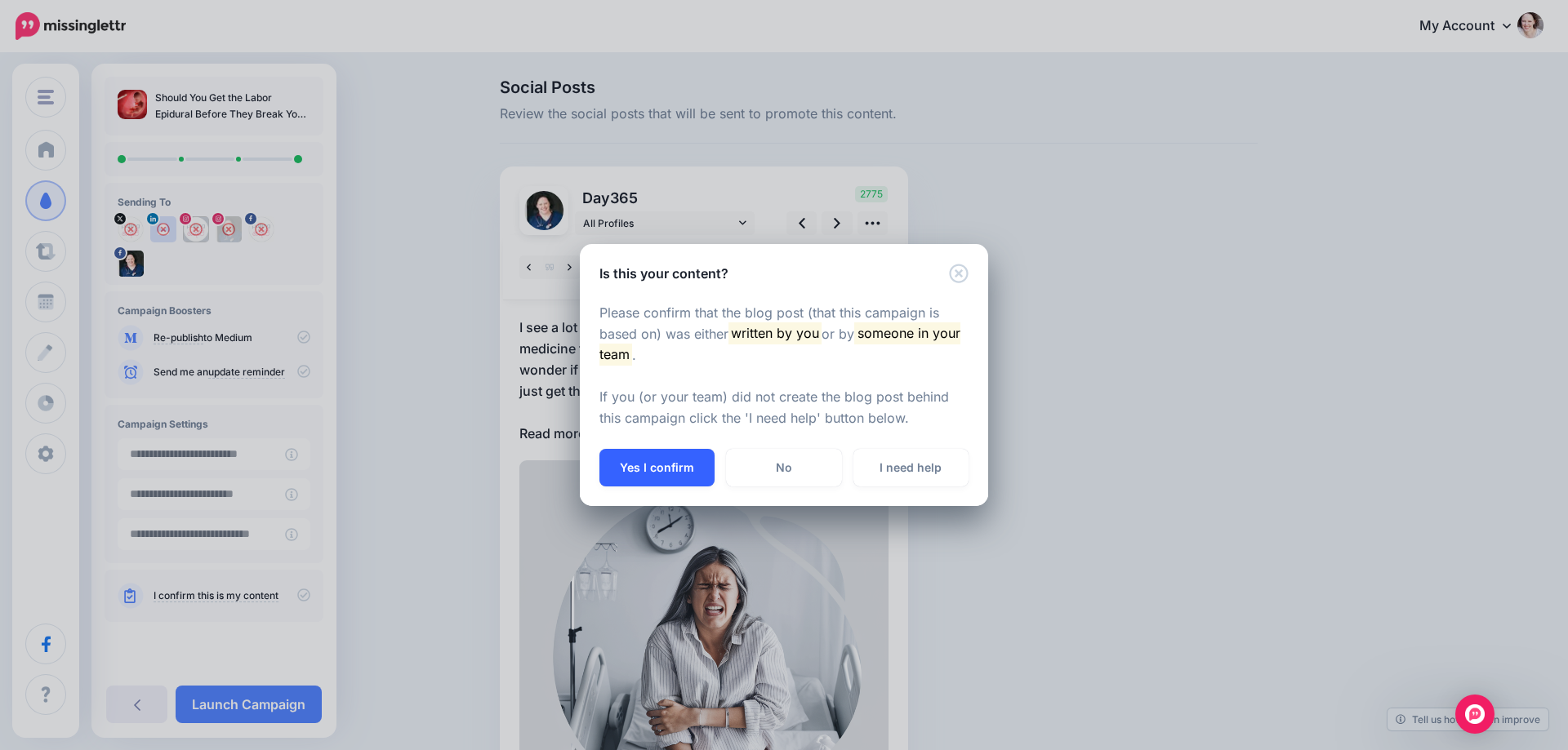
click at [635, 460] on button "Yes I confirm" at bounding box center [657, 467] width 115 height 37
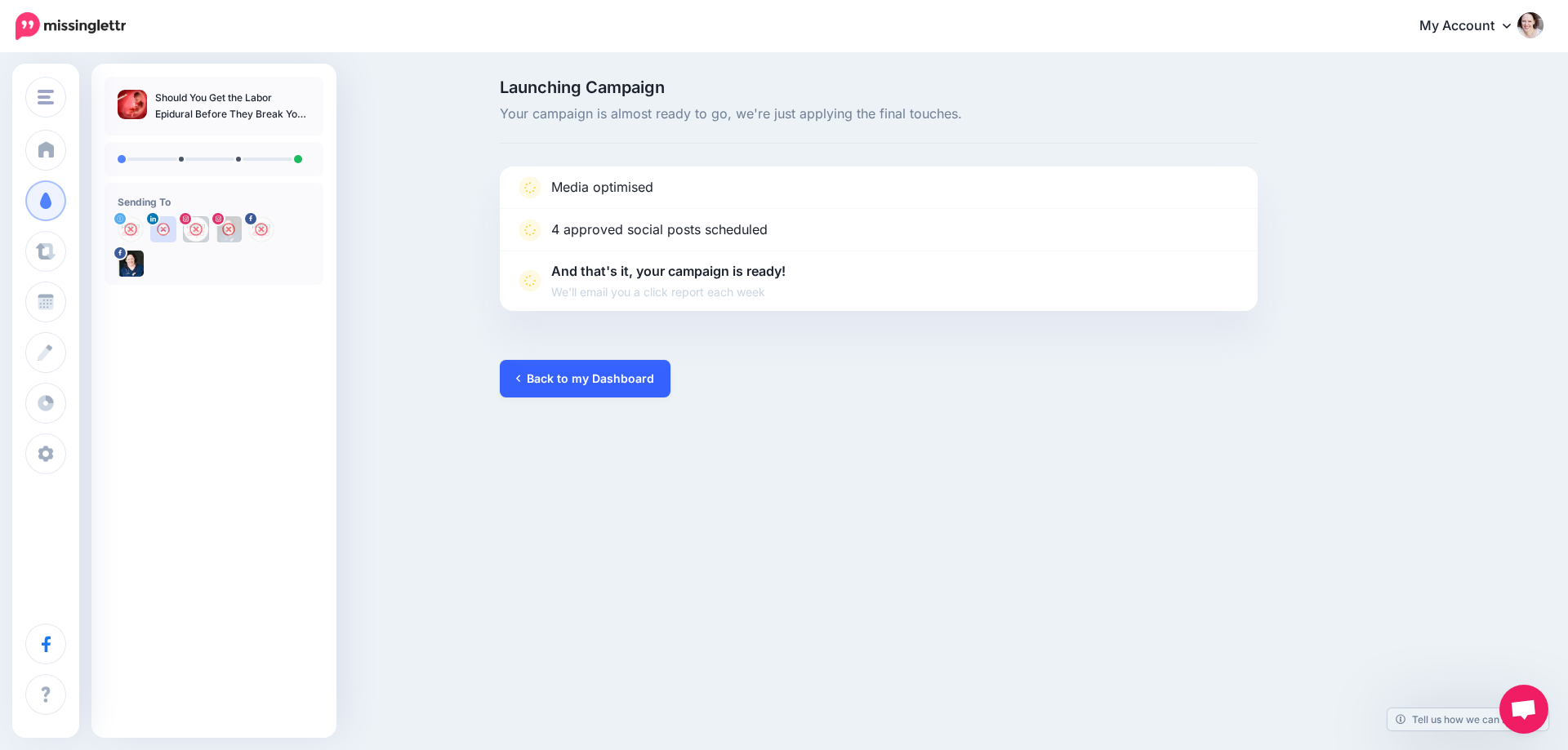
click at [570, 376] on link "Back to my Dashboard" at bounding box center [585, 378] width 171 height 37
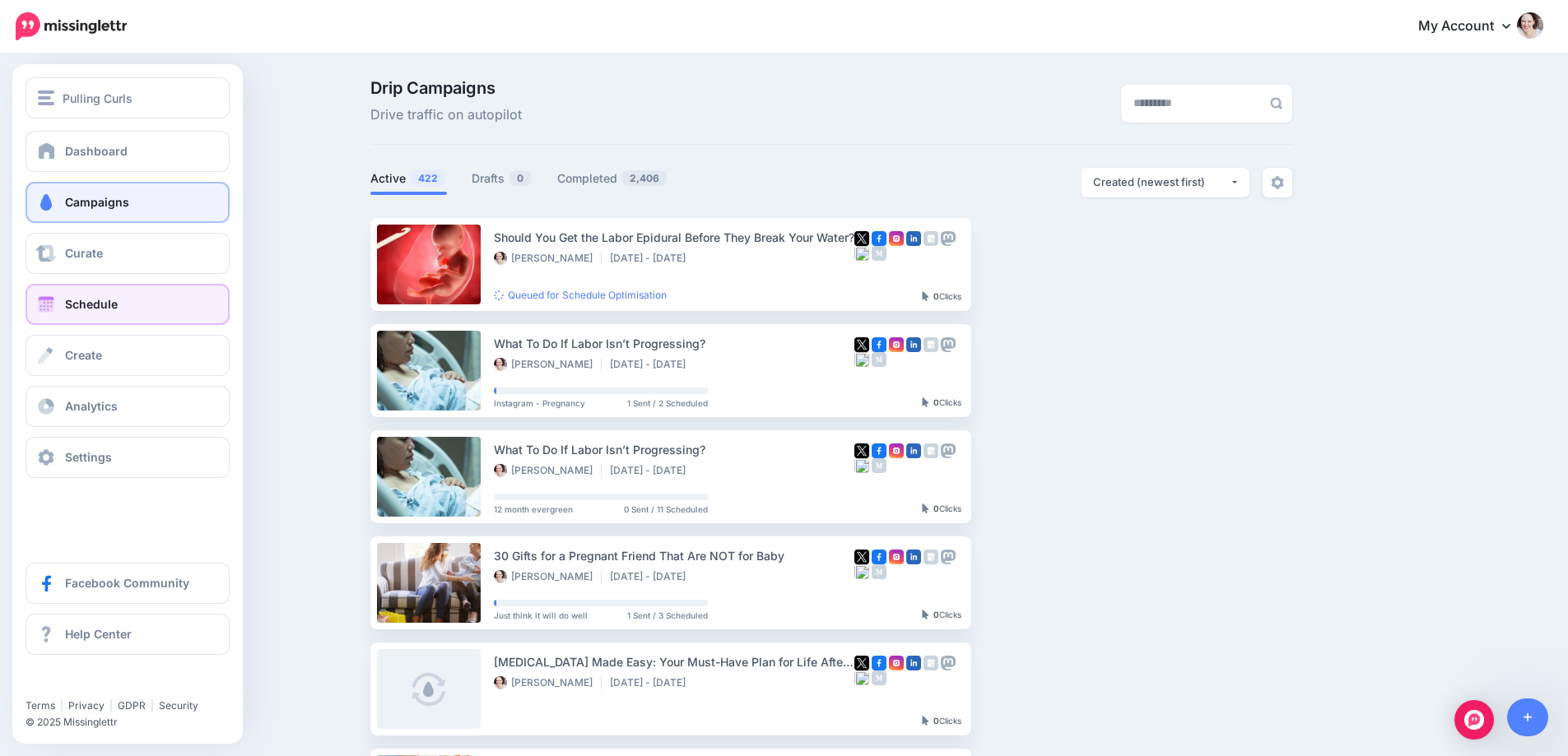
click at [82, 319] on link "Schedule" at bounding box center [127, 304] width 204 height 41
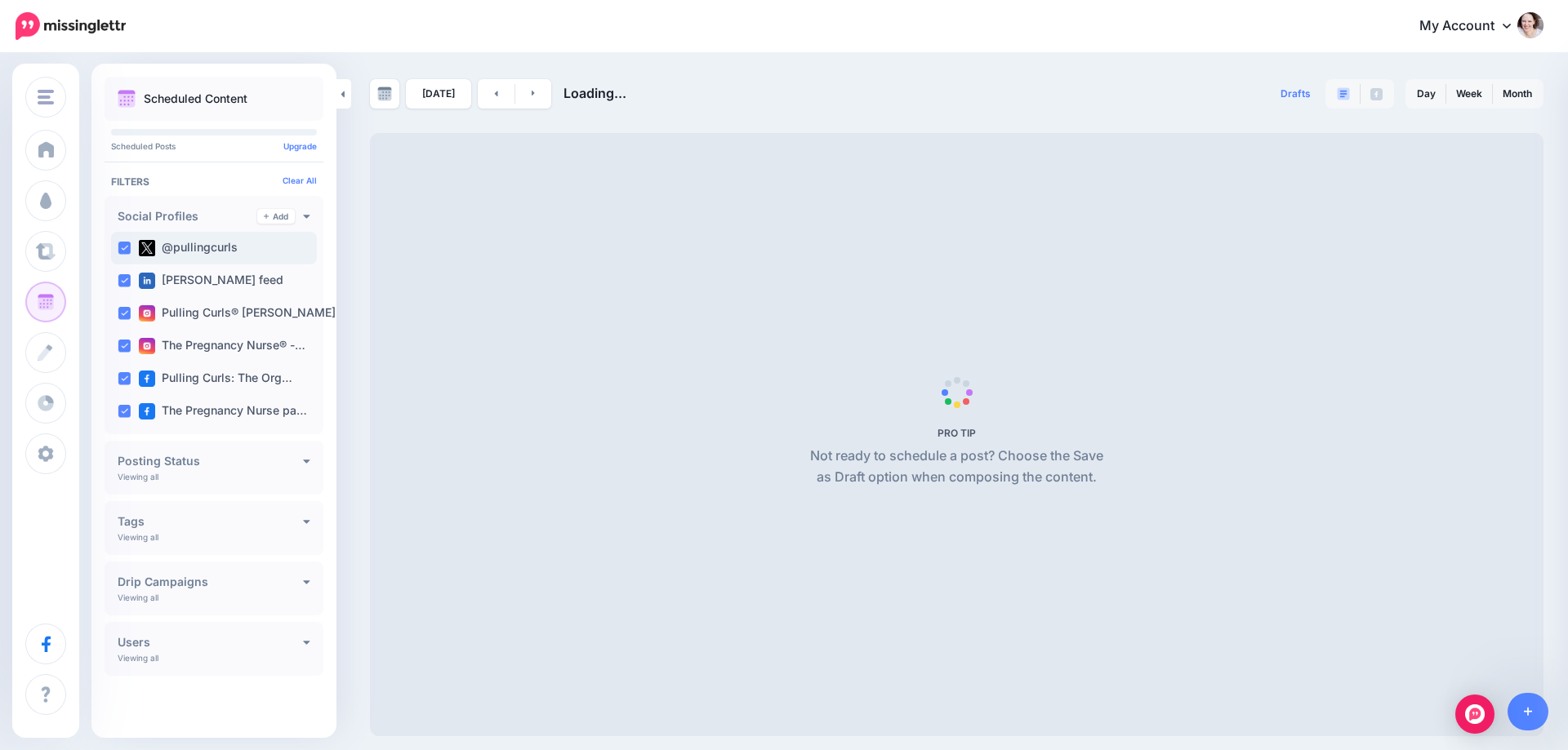
click at [120, 240] on div "@pullingcurls" at bounding box center [214, 248] width 206 height 33
click at [124, 282] on ins at bounding box center [124, 281] width 13 height 13
click at [120, 313] on ins at bounding box center [124, 314] width 13 height 13
click at [119, 345] on ins at bounding box center [124, 347] width 13 height 13
click at [122, 375] on ins at bounding box center [124, 379] width 13 height 13
